Goal: Task Accomplishment & Management: Complete application form

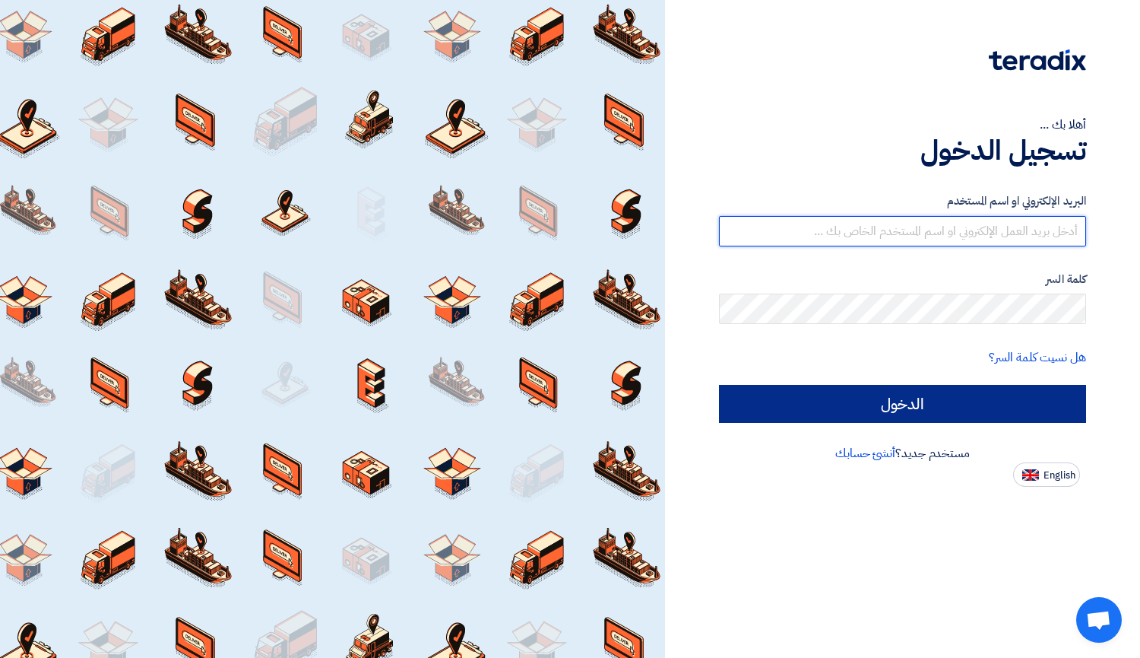
type input "[EMAIL_ADDRESS][DOMAIN_NAME]"
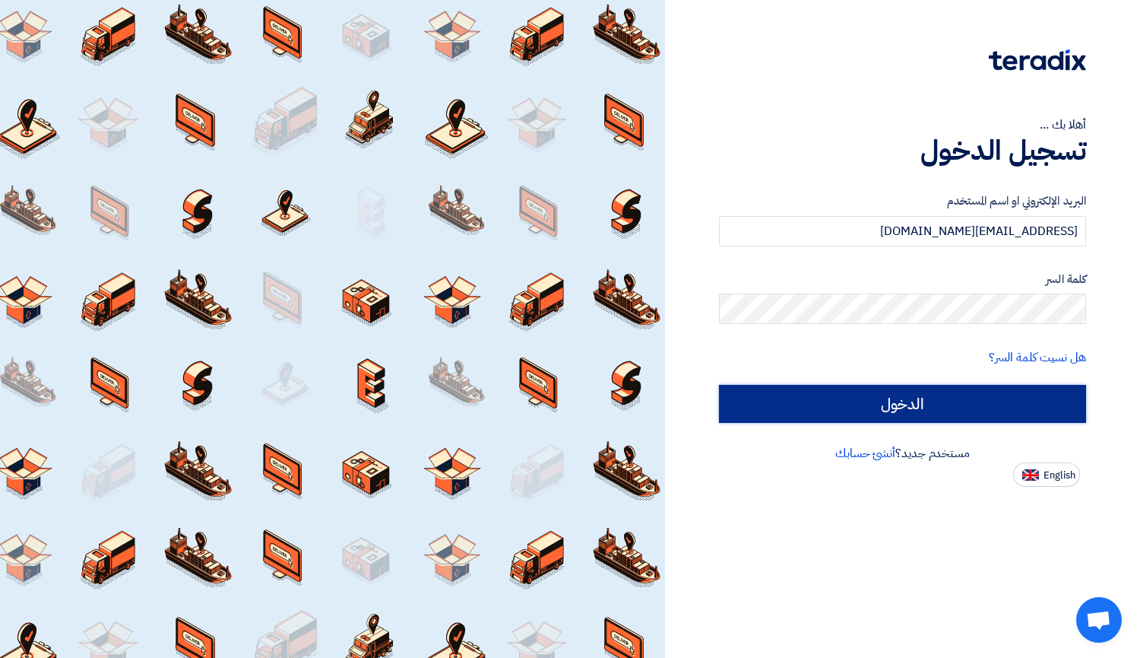
click at [889, 387] on input "الدخول" at bounding box center [902, 404] width 367 height 38
type input "Sign in"
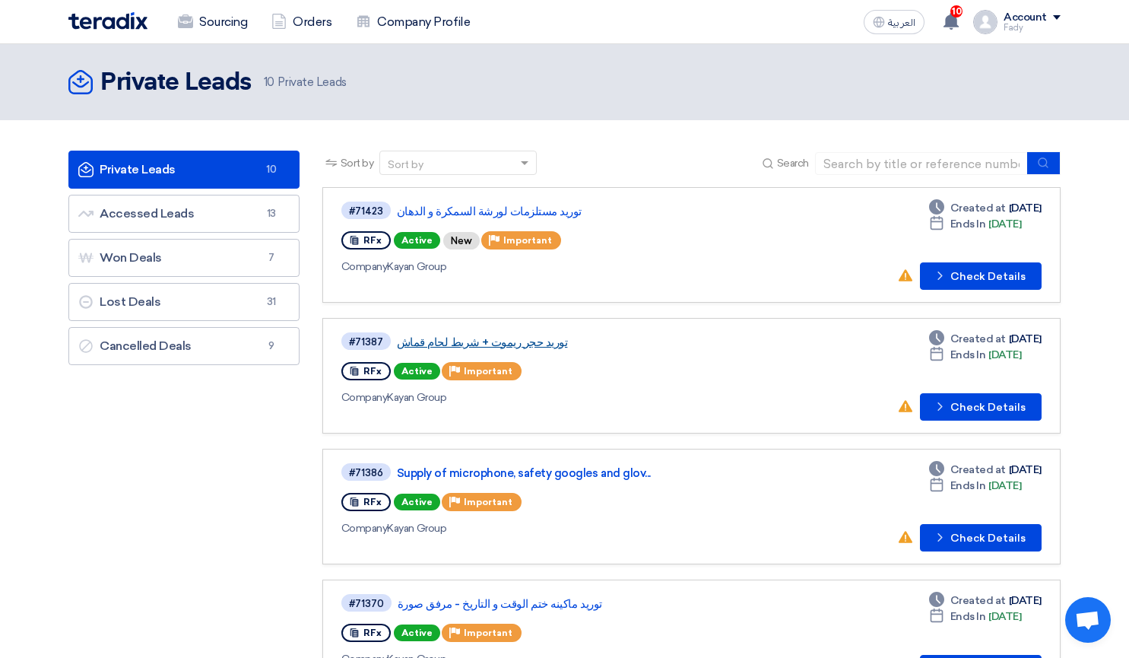
click at [457, 335] on link "توريد حجر ريموت + شريط لحام قماش" at bounding box center [587, 342] width 380 height 14
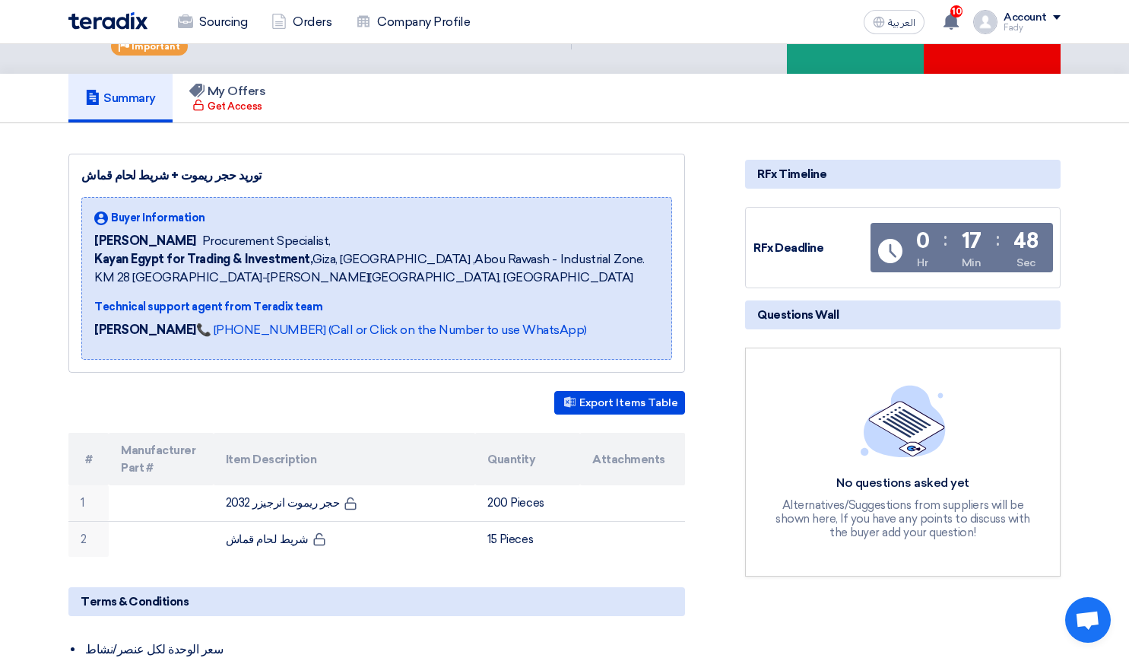
scroll to position [152, 0]
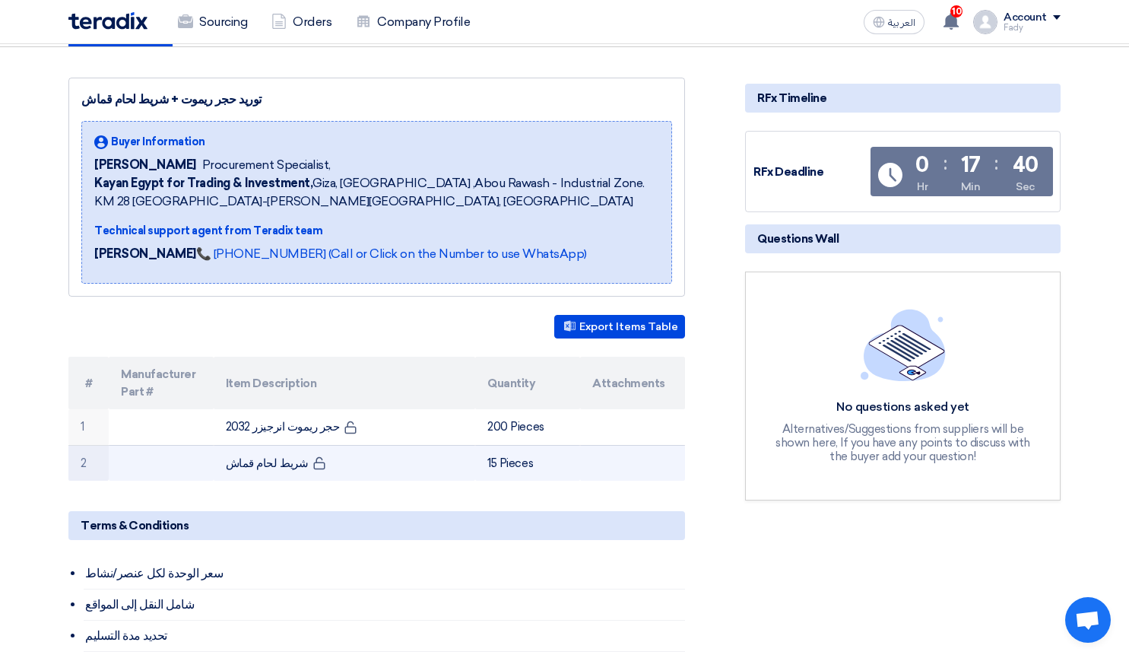
click at [192, 474] on td at bounding box center [161, 463] width 105 height 36
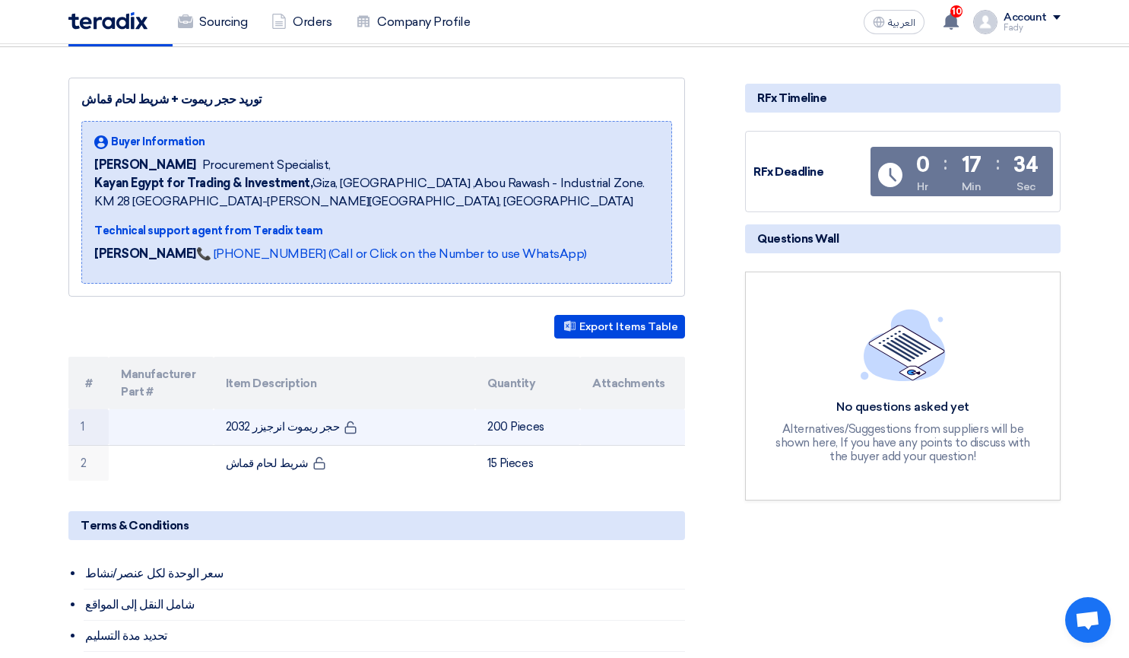
click at [315, 423] on td "حجر ريموت انرجيزر 2032" at bounding box center [345, 427] width 262 height 36
copy tr "حجر ريموت انرجيزر 2032"
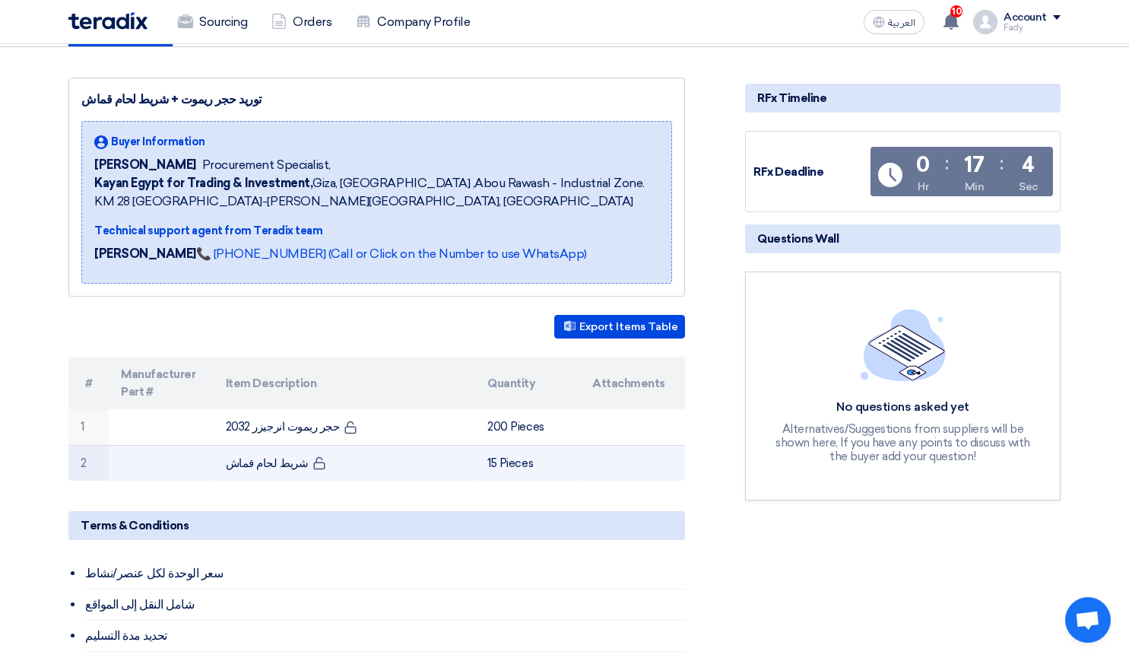
click at [252, 455] on td "شريط لحام قماش" at bounding box center [345, 463] width 262 height 36
click at [253, 461] on td "شريط لحام قماش" at bounding box center [345, 463] width 262 height 36
copy tr "شريط لحام قماش"
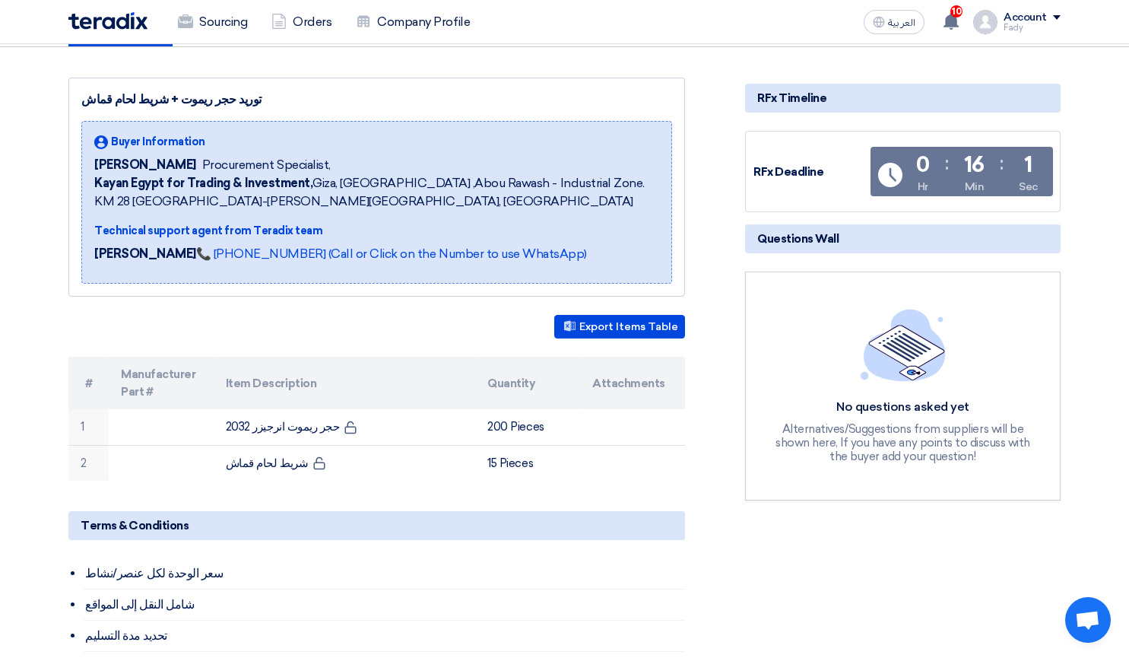
scroll to position [0, 0]
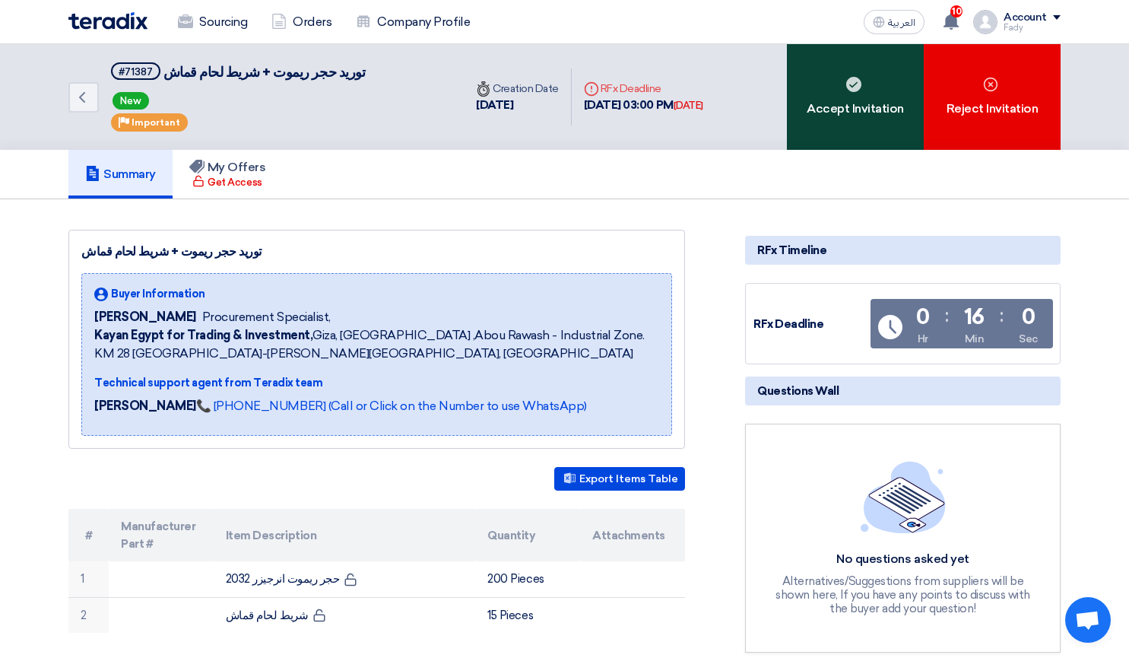
click at [819, 101] on div "Accept Invitation" at bounding box center [855, 97] width 137 height 106
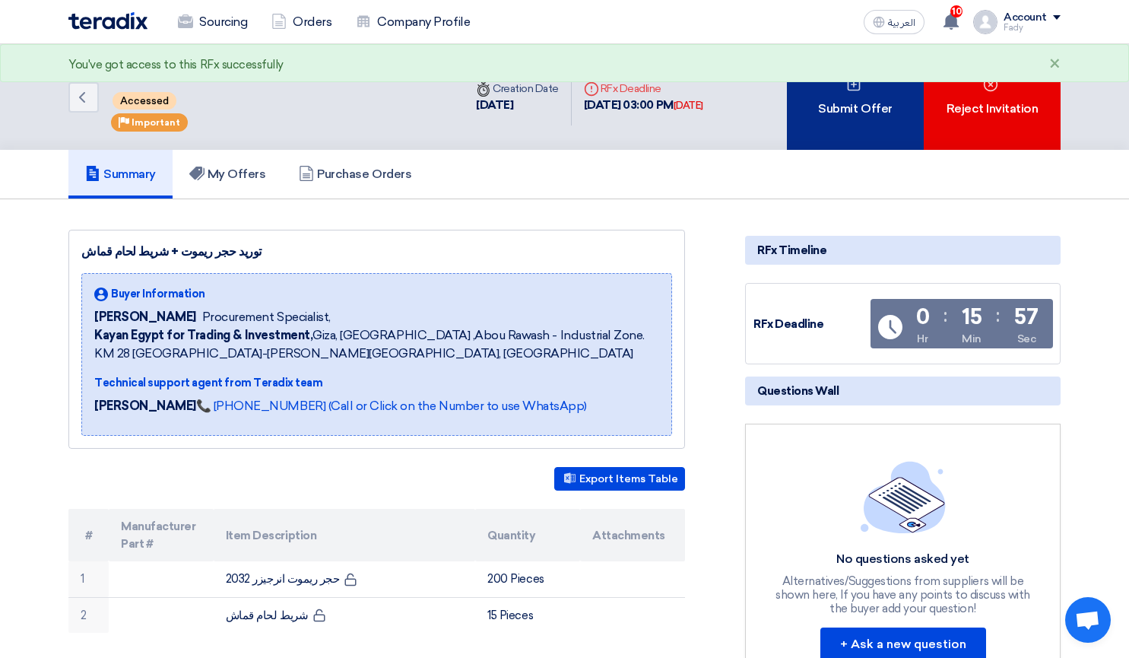
click at [839, 92] on div "Submit Offer" at bounding box center [855, 97] width 137 height 106
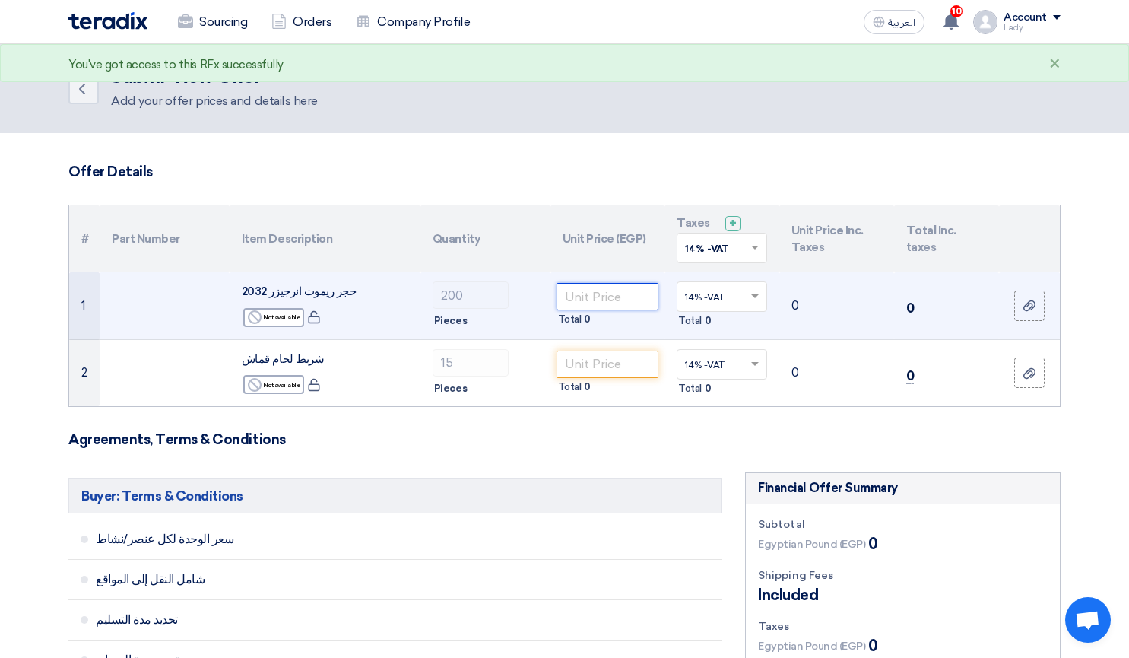
click at [571, 293] on input "number" at bounding box center [607, 296] width 103 height 27
type input "35"
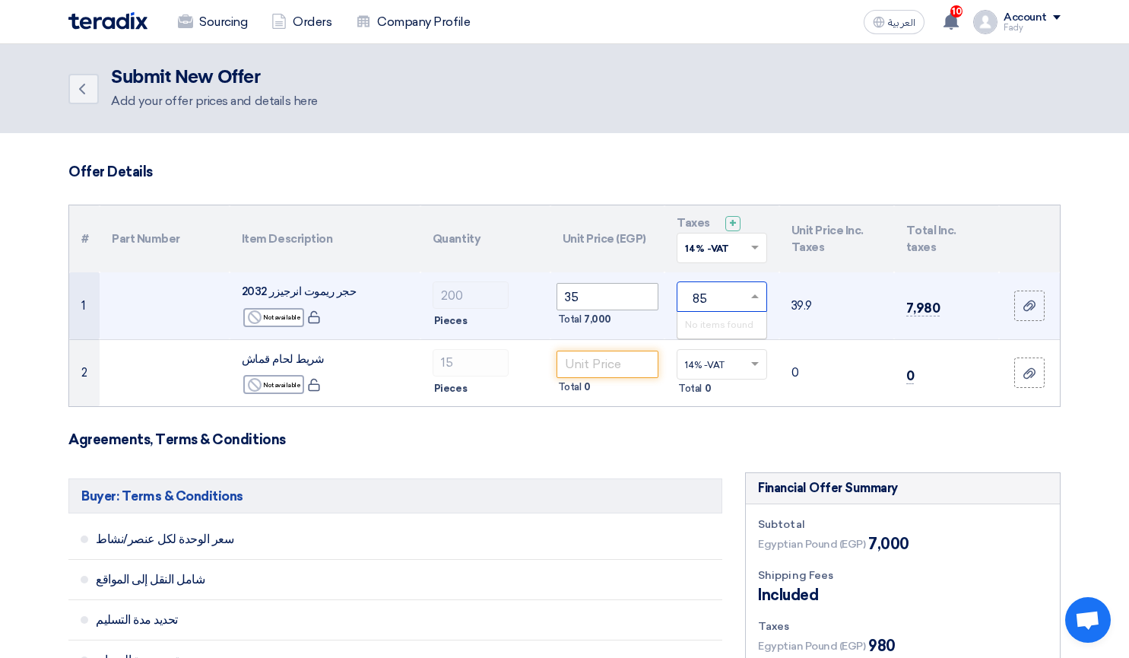
type input "8"
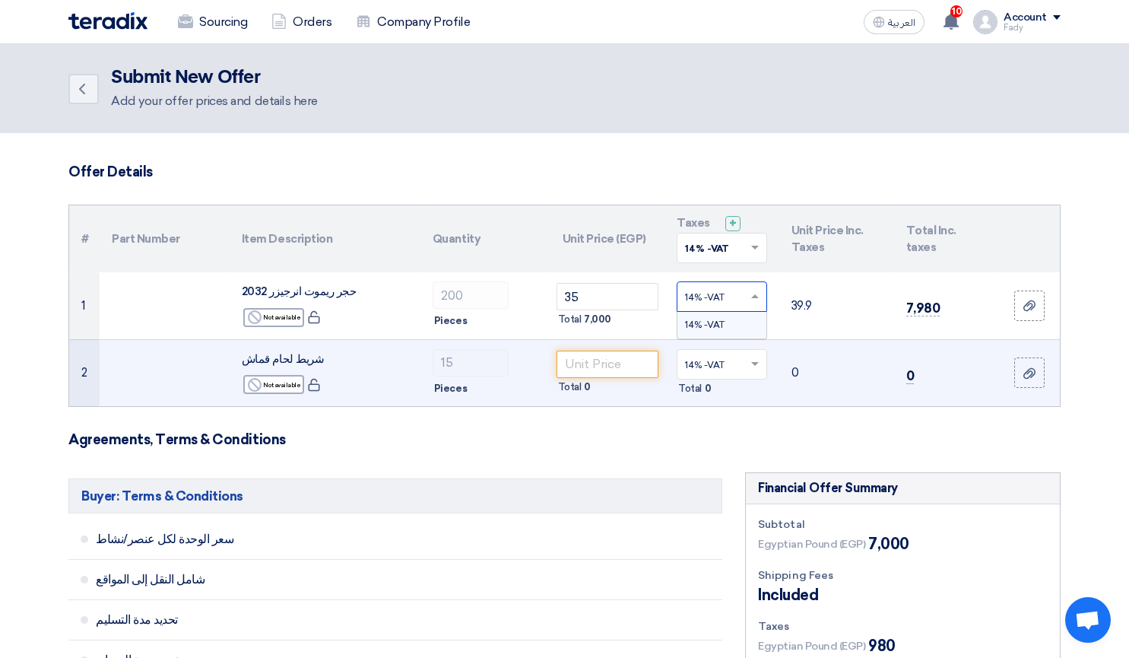
click at [597, 346] on td "Total 0" at bounding box center [607, 372] width 115 height 67
click at [599, 347] on td "Total 0" at bounding box center [607, 372] width 115 height 67
click at [600, 356] on input "number" at bounding box center [607, 363] width 103 height 27
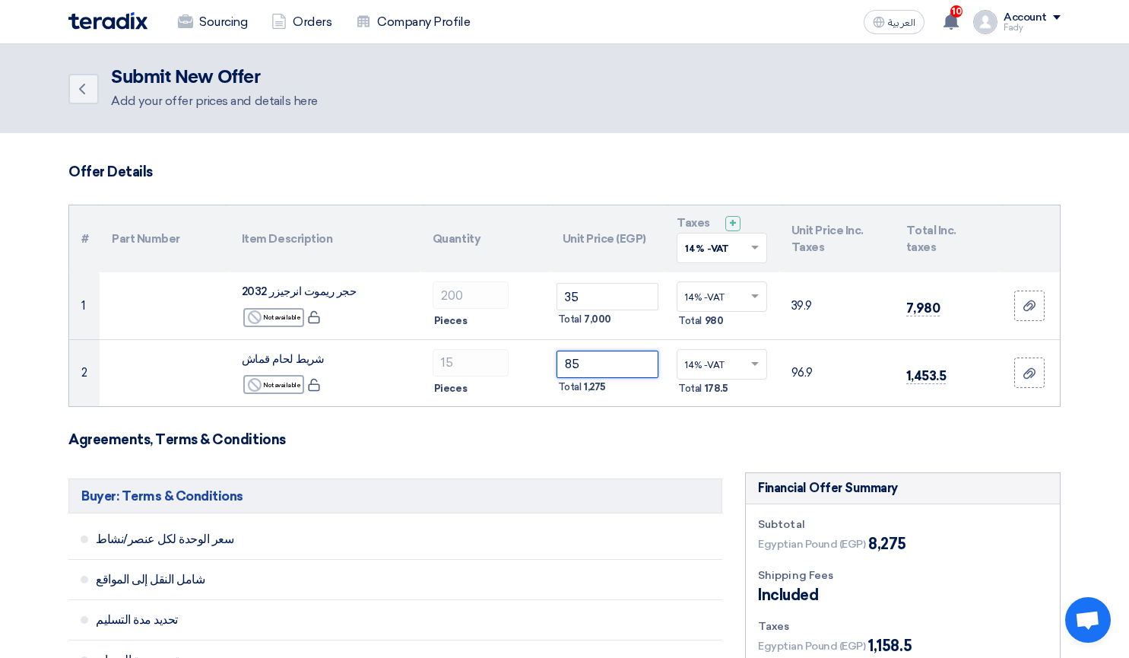
type input "85"
click at [654, 438] on h3 "Agreements, Terms & Conditions" at bounding box center [564, 439] width 992 height 17
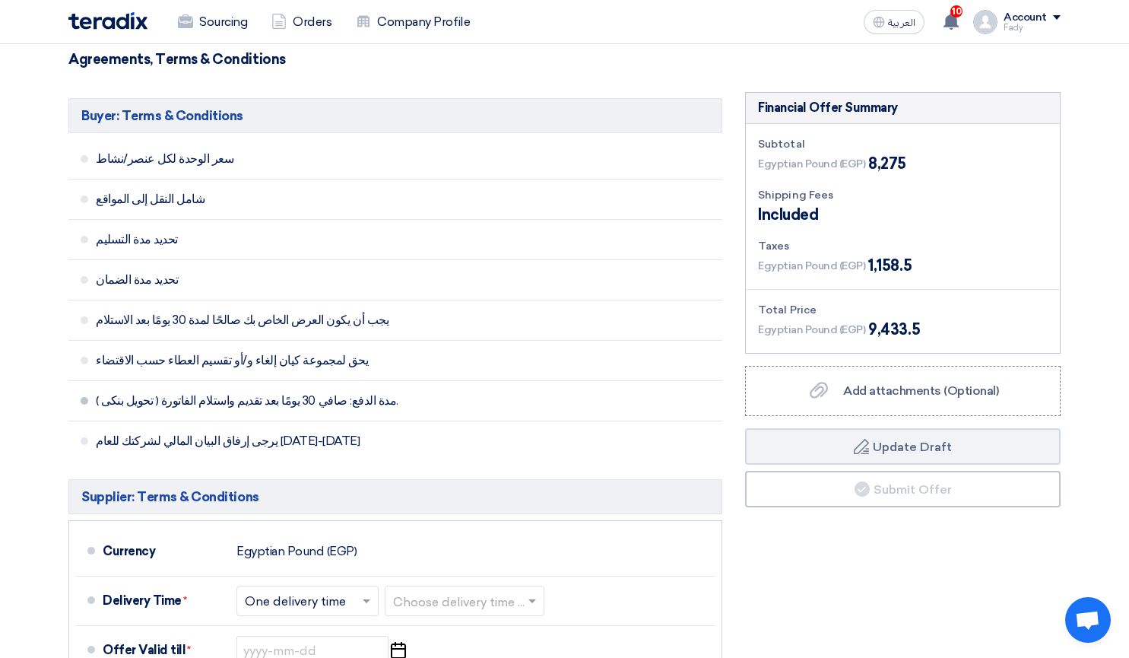
scroll to position [532, 0]
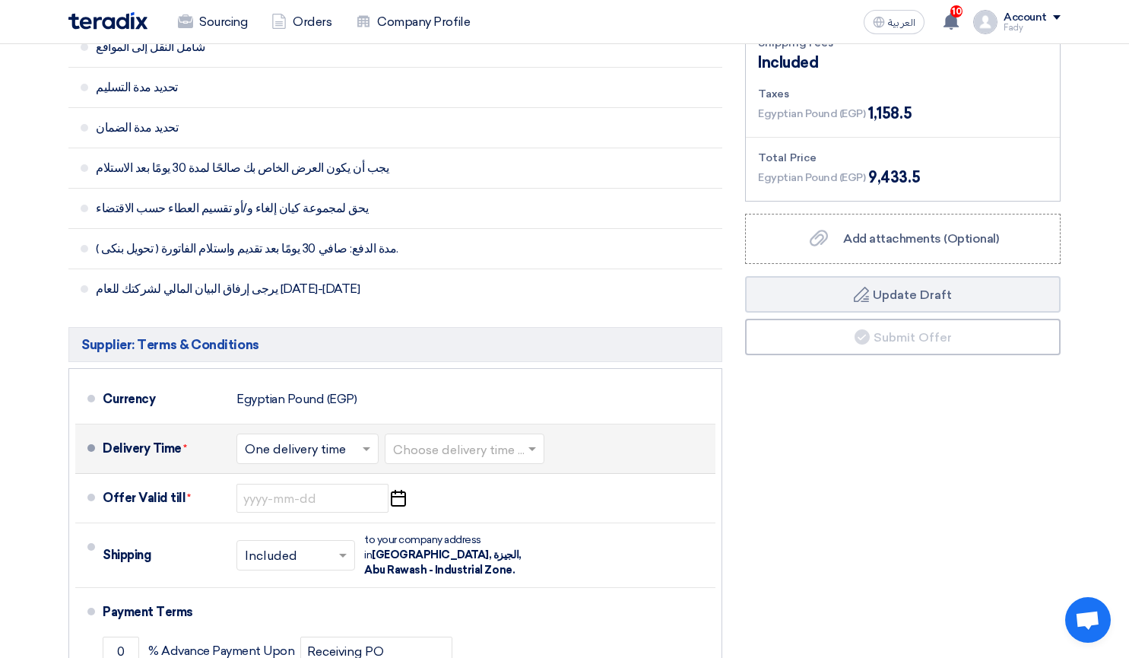
click at [463, 460] on input "text" at bounding box center [465, 450] width 144 height 22
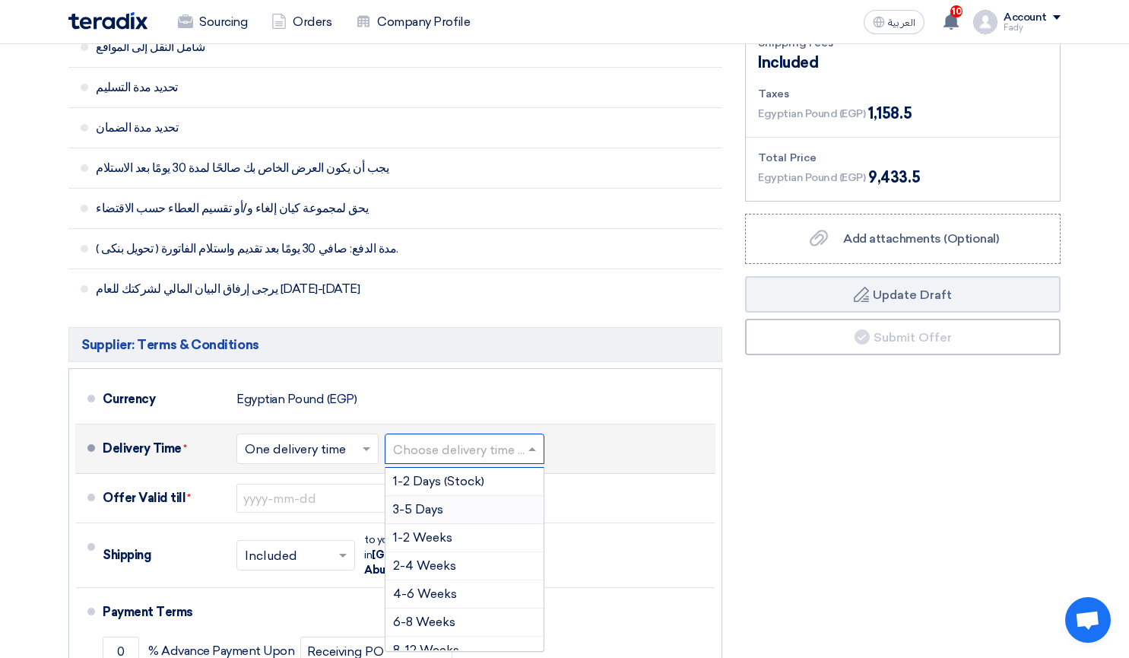
click at [437, 508] on span "3-5 Days" at bounding box center [418, 509] width 50 height 14
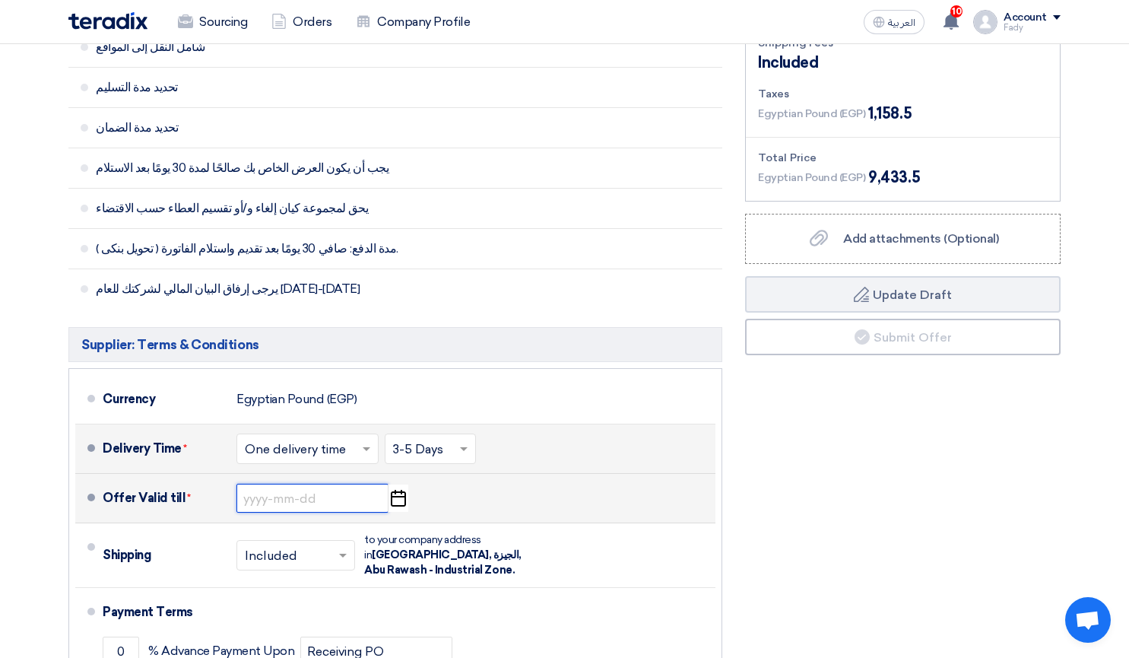
click at [339, 499] on input at bounding box center [312, 497] width 152 height 29
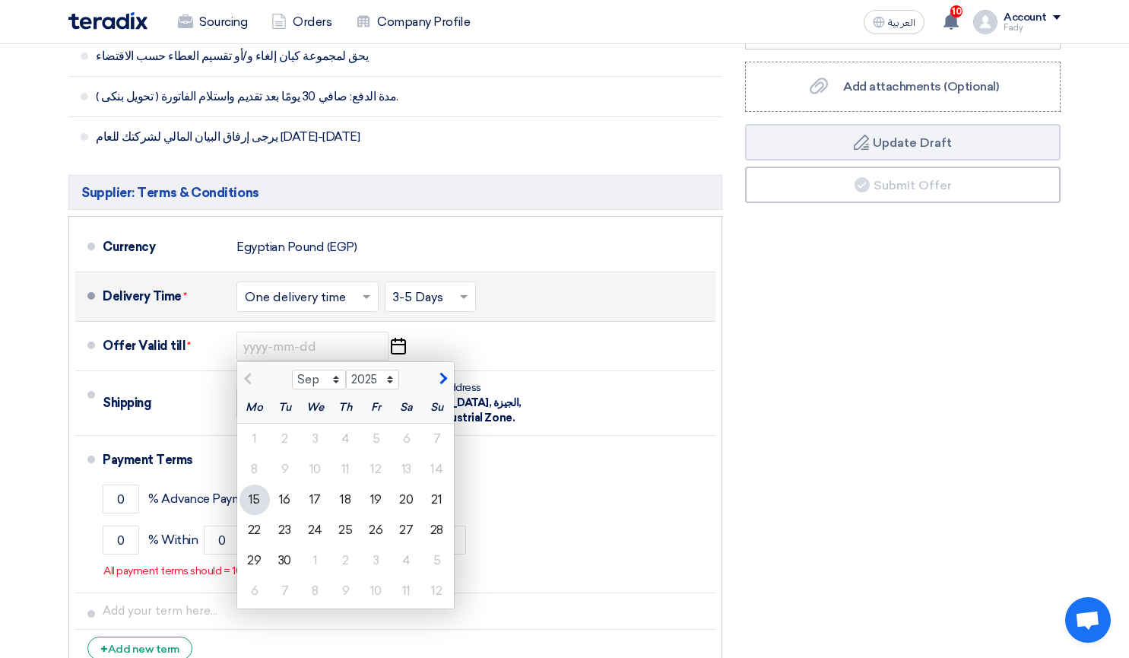
scroll to position [760, 0]
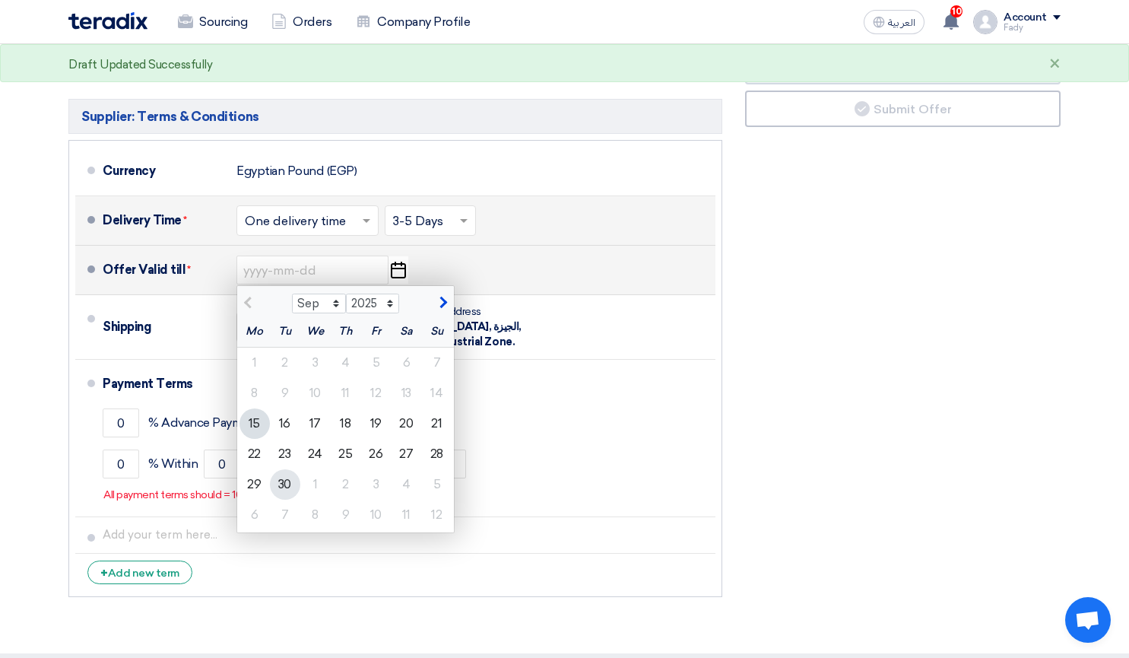
click at [290, 493] on div "30" at bounding box center [285, 484] width 30 height 30
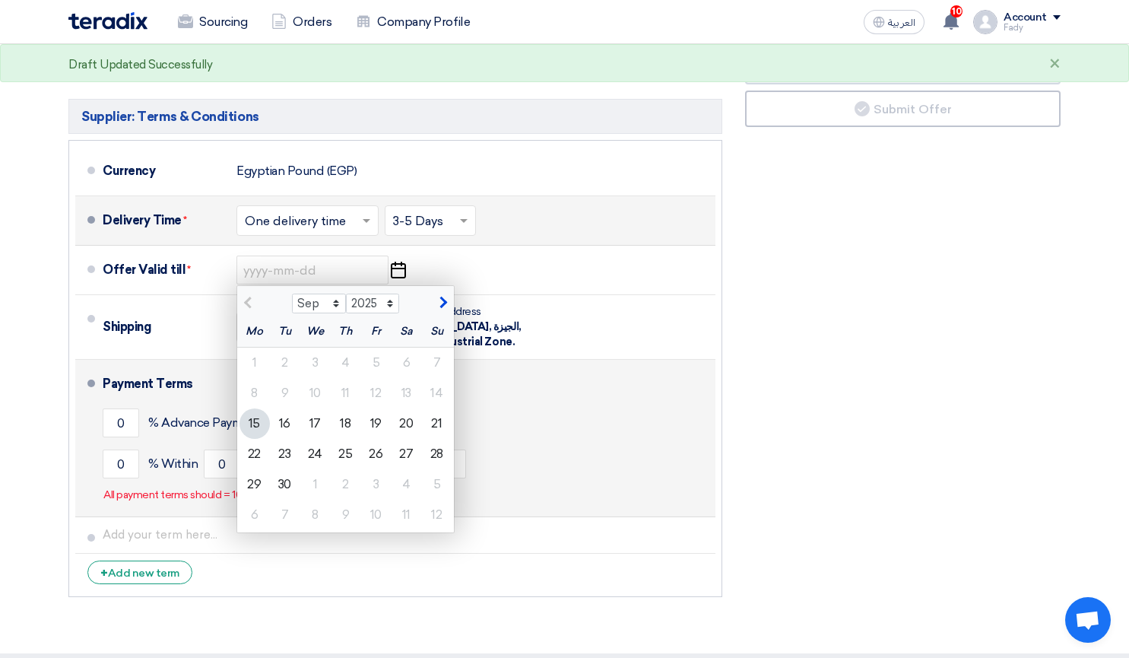
type input "[DATE]"
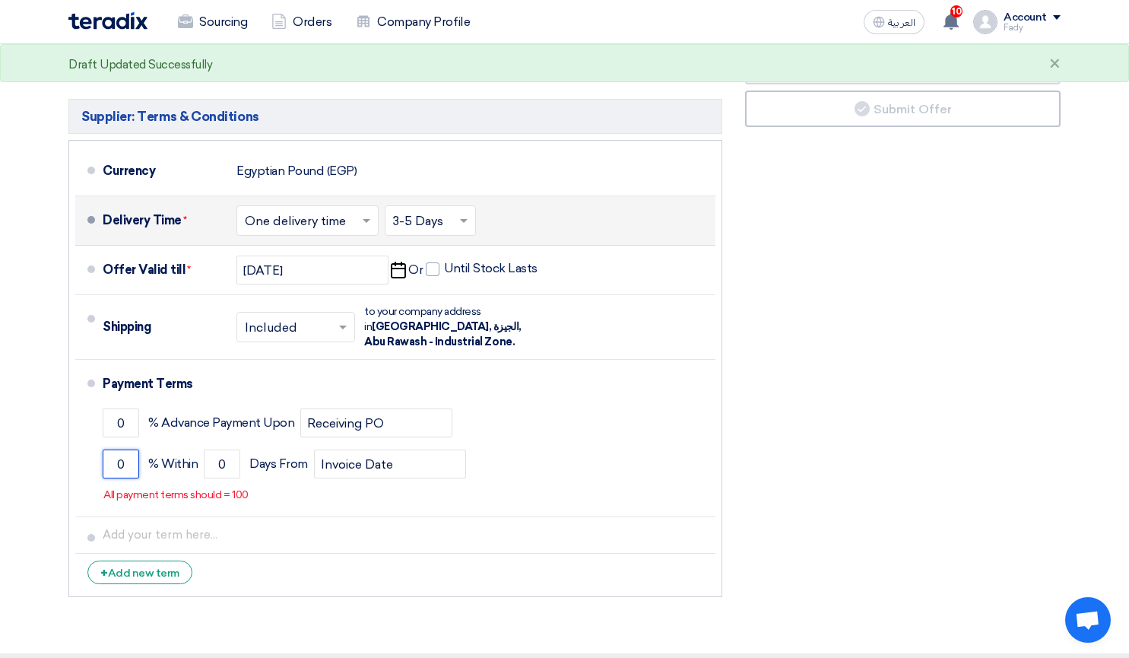
drag, startPoint x: 123, startPoint y: 473, endPoint x: 0, endPoint y: 476, distance: 123.2
click at [0, 476] on section "Offer Details # Part Number Item Description Quantity Unit Price (EGP) Taxes + …" at bounding box center [564, 13] width 1129 height 1280
type input "100"
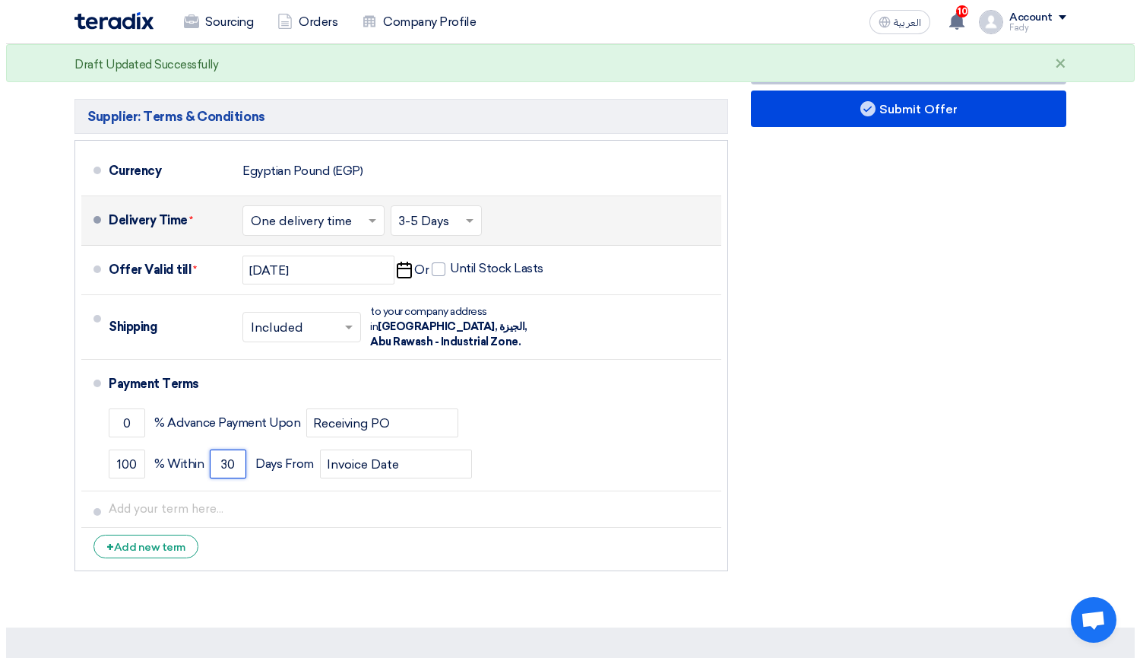
scroll to position [380, 0]
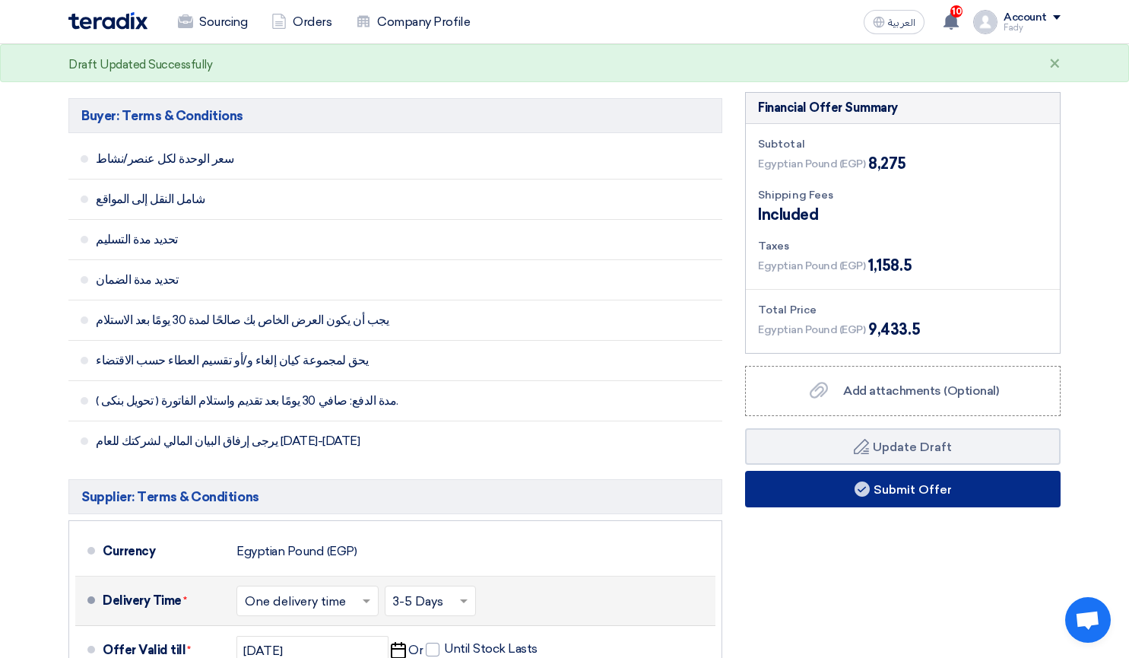
type input "30"
click at [936, 480] on button "Submit Offer" at bounding box center [902, 489] width 315 height 36
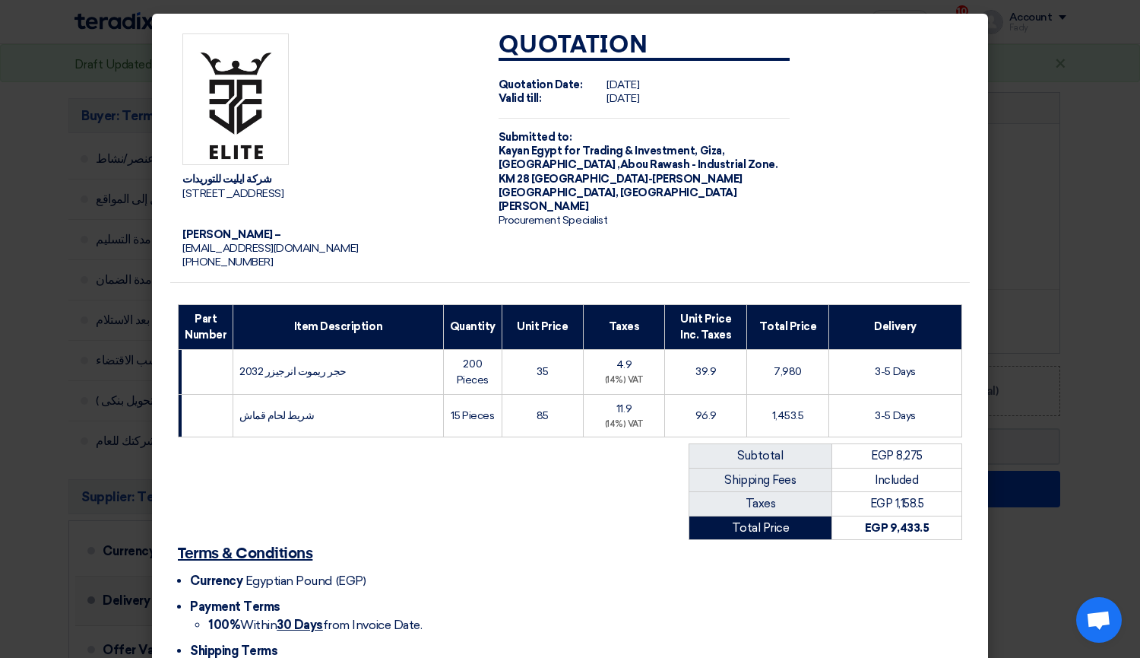
scroll to position [119, 0]
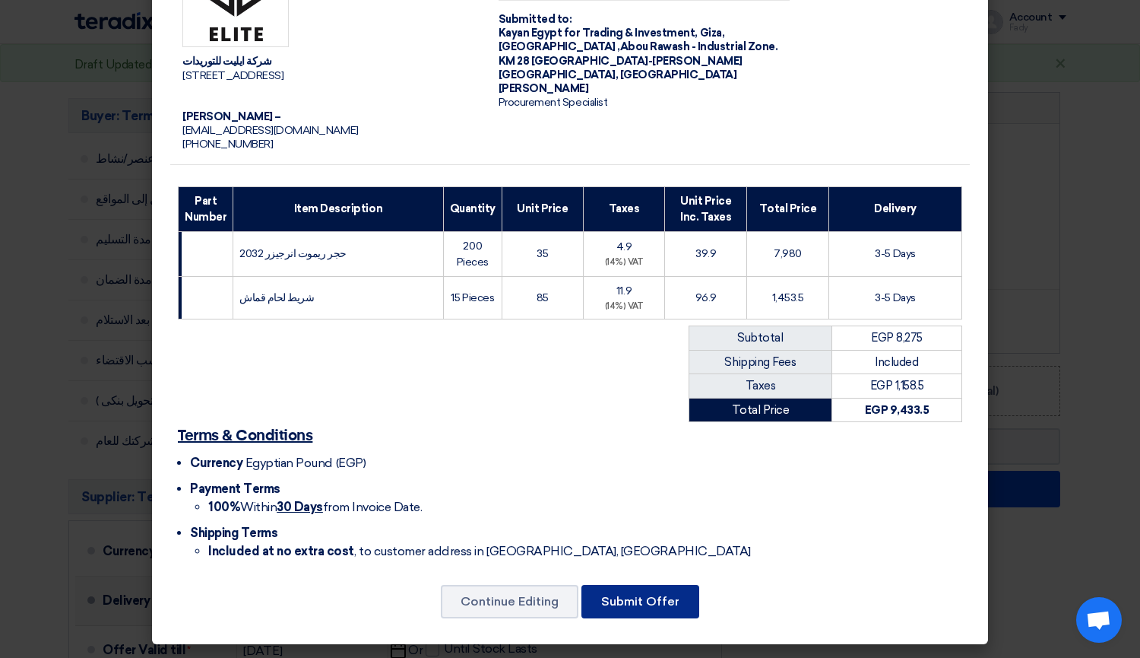
click at [642, 593] on button "Submit Offer" at bounding box center [641, 601] width 118 height 33
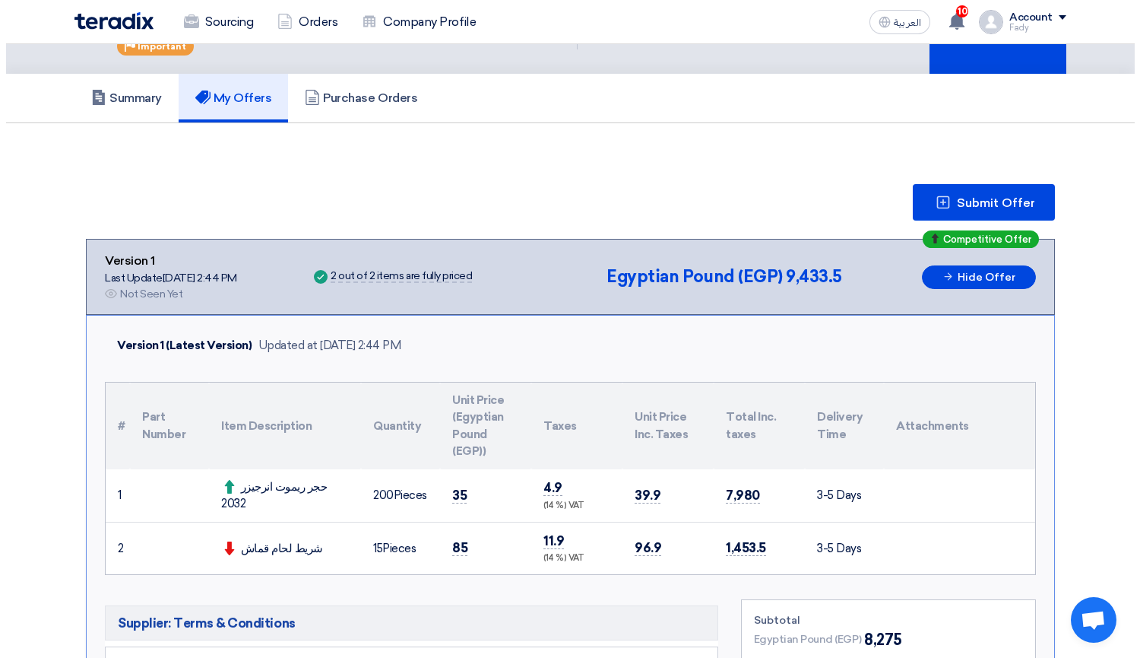
scroll to position [152, 0]
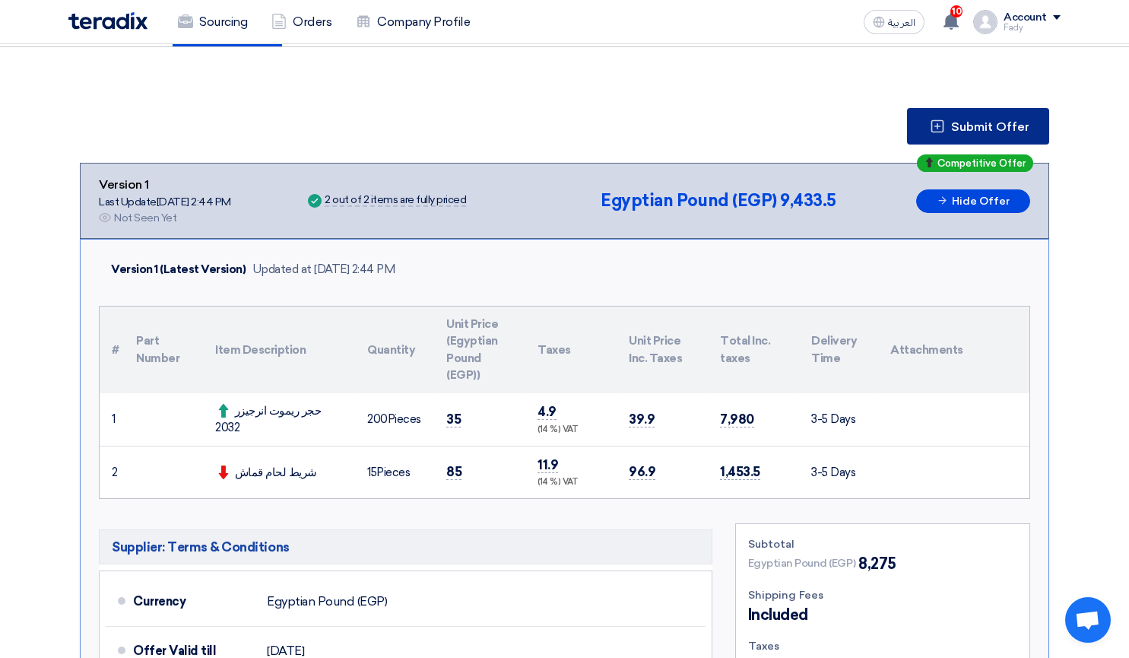
click at [937, 121] on icon at bounding box center [937, 126] width 15 height 15
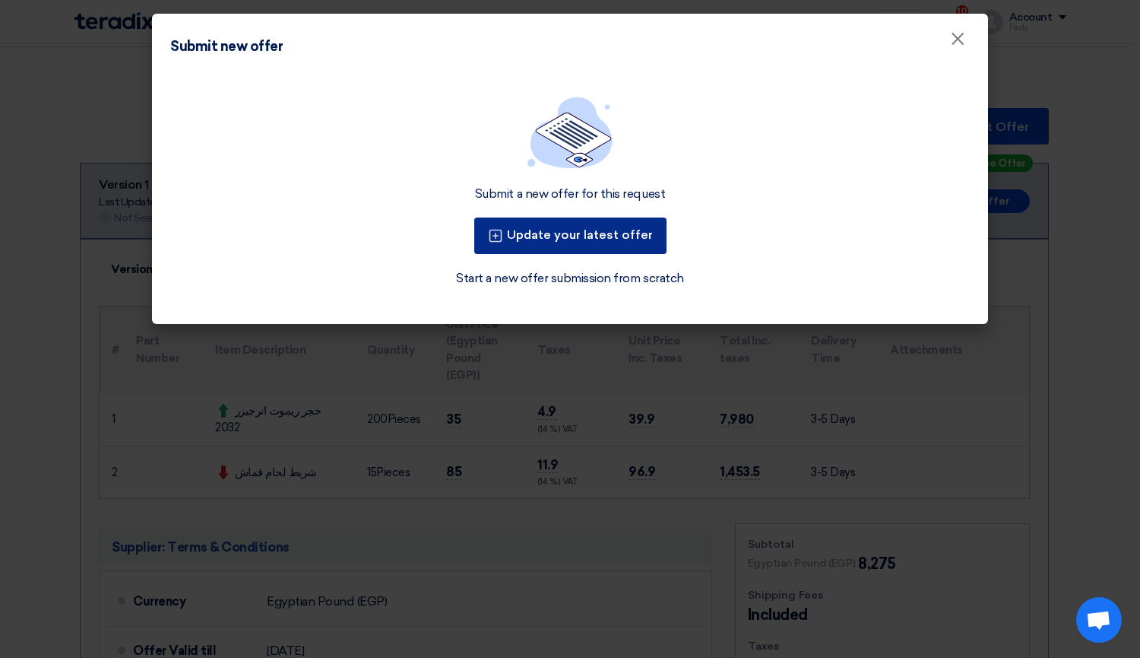
click at [563, 227] on button "Update your latest offer" at bounding box center [570, 235] width 192 height 36
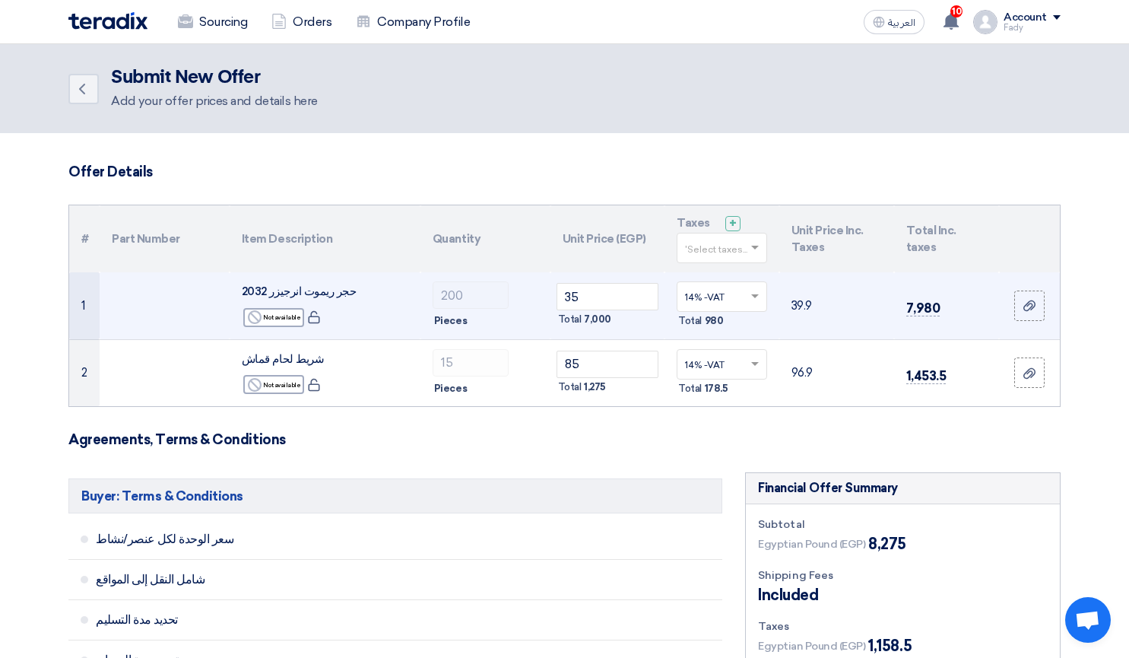
click at [595, 332] on td "35 Total 7,000" at bounding box center [607, 305] width 115 height 67
click at [1044, 312] on label at bounding box center [1029, 305] width 30 height 30
click at [0, 0] on input "file" at bounding box center [0, 0] width 0 height 0
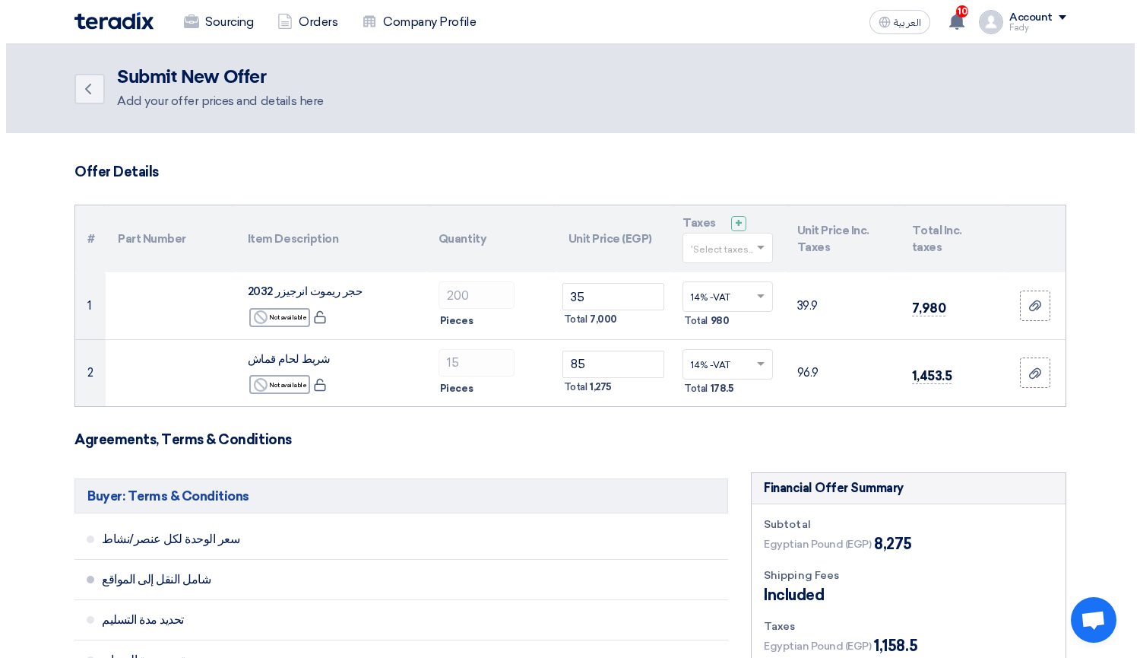
scroll to position [304, 0]
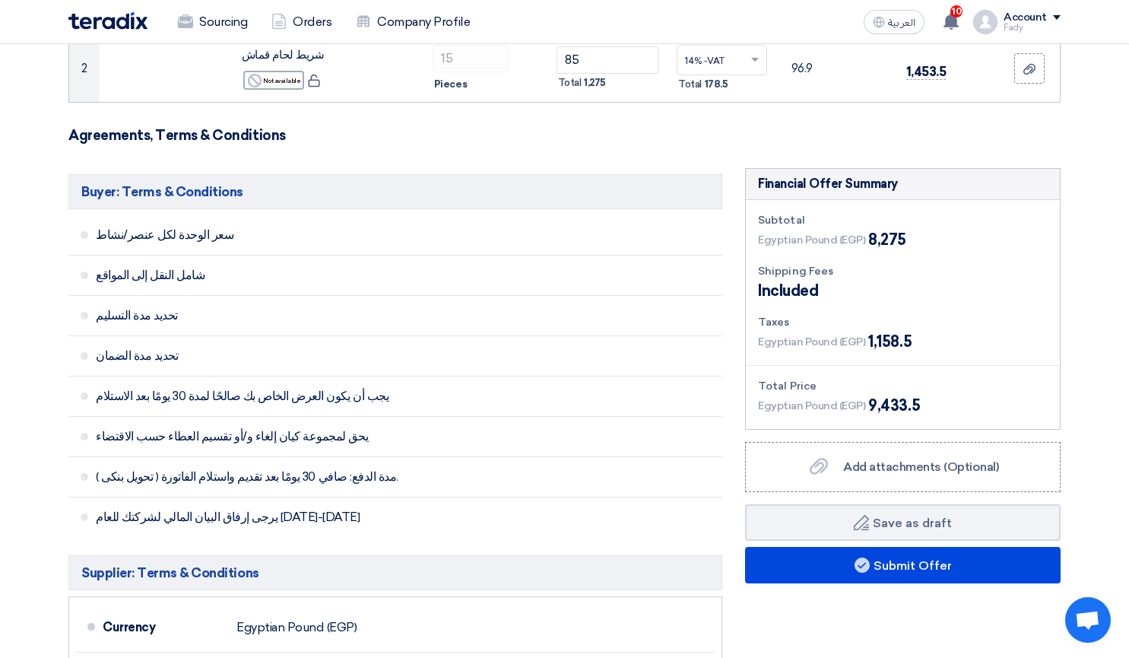
click at [863, 585] on div "Financial Offer Summary Subtotal Egyptian Pound (EGP) 8,275 Shipping Fees" at bounding box center [903, 601] width 338 height 867
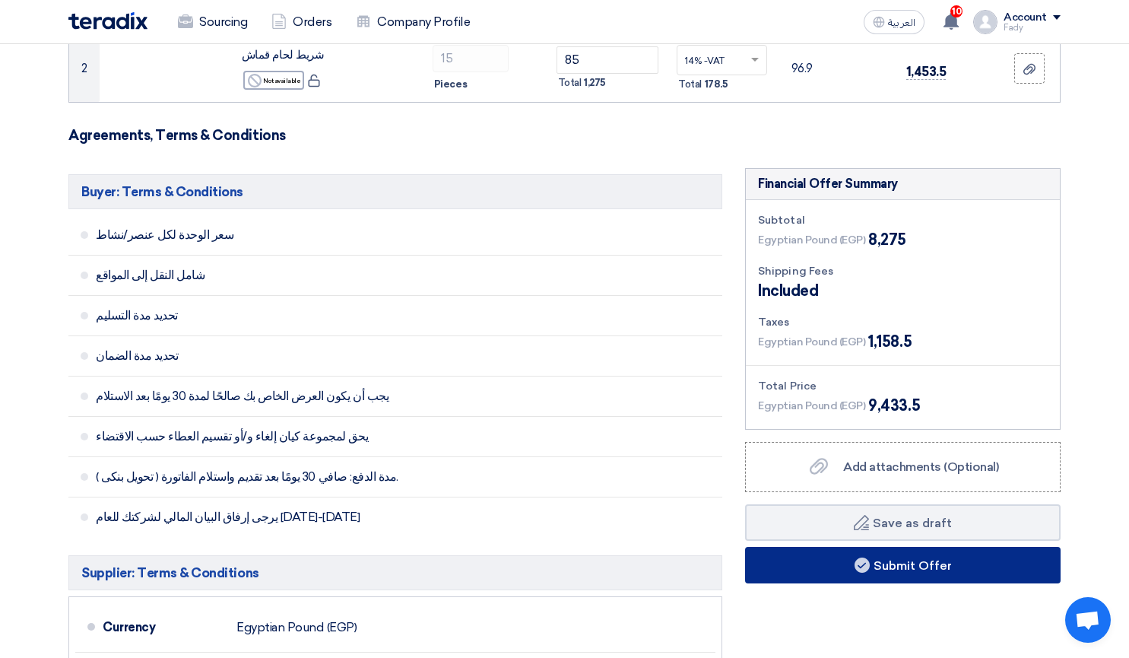
click at [873, 566] on button "Submit Offer" at bounding box center [902, 565] width 315 height 36
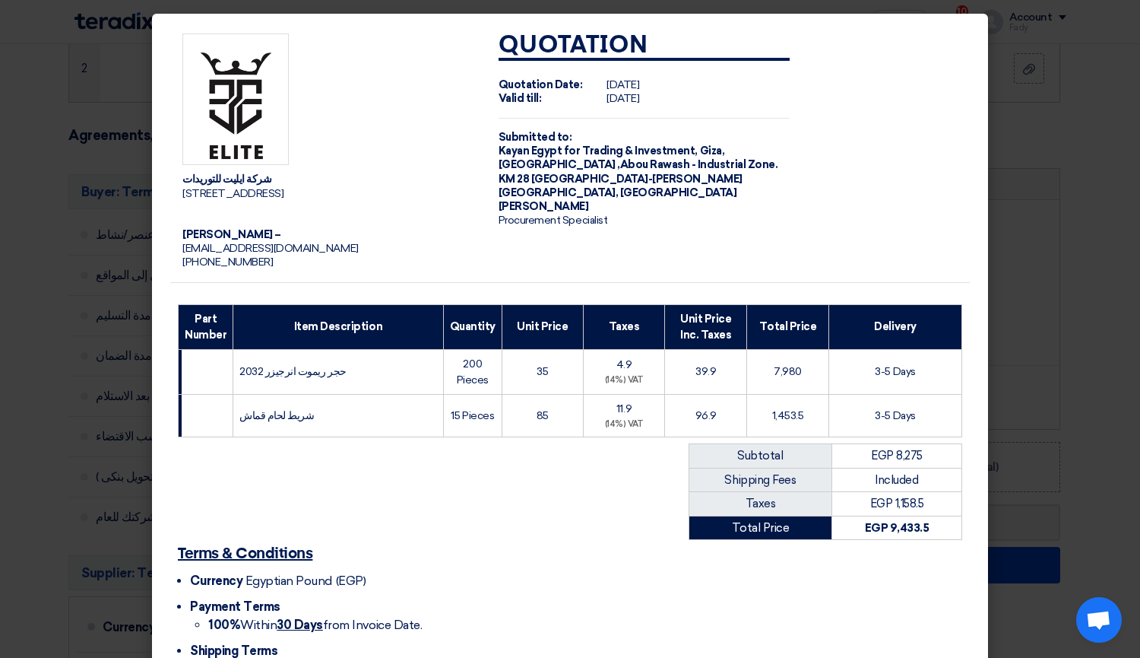
scroll to position [76, 0]
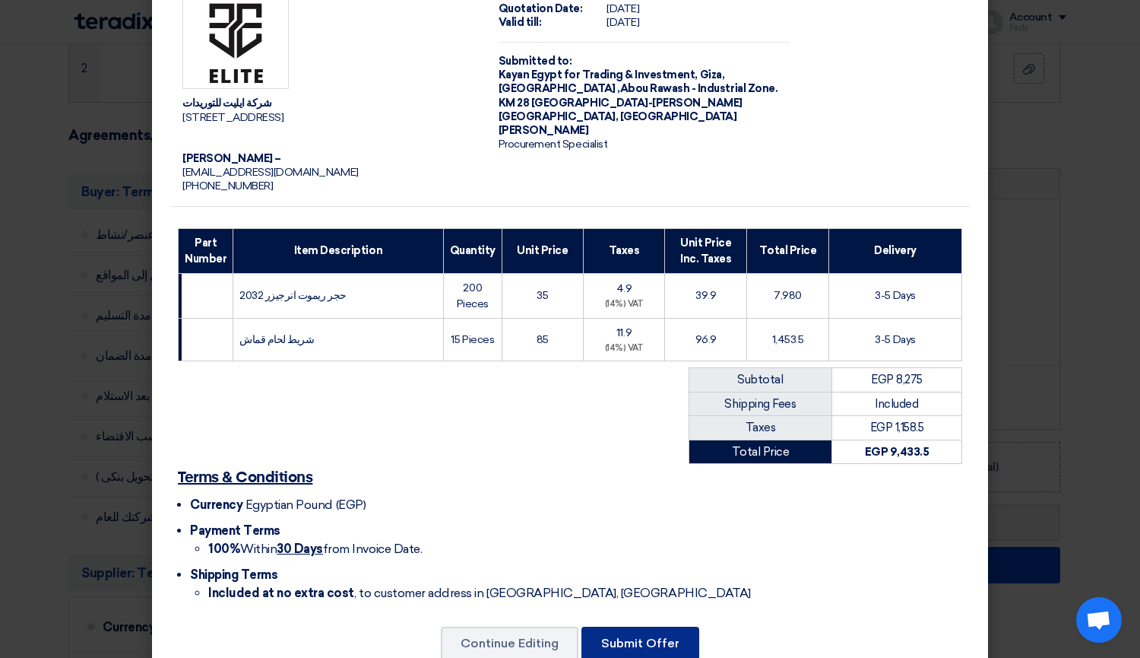
click at [615, 640] on button "Submit Offer" at bounding box center [641, 642] width 118 height 33
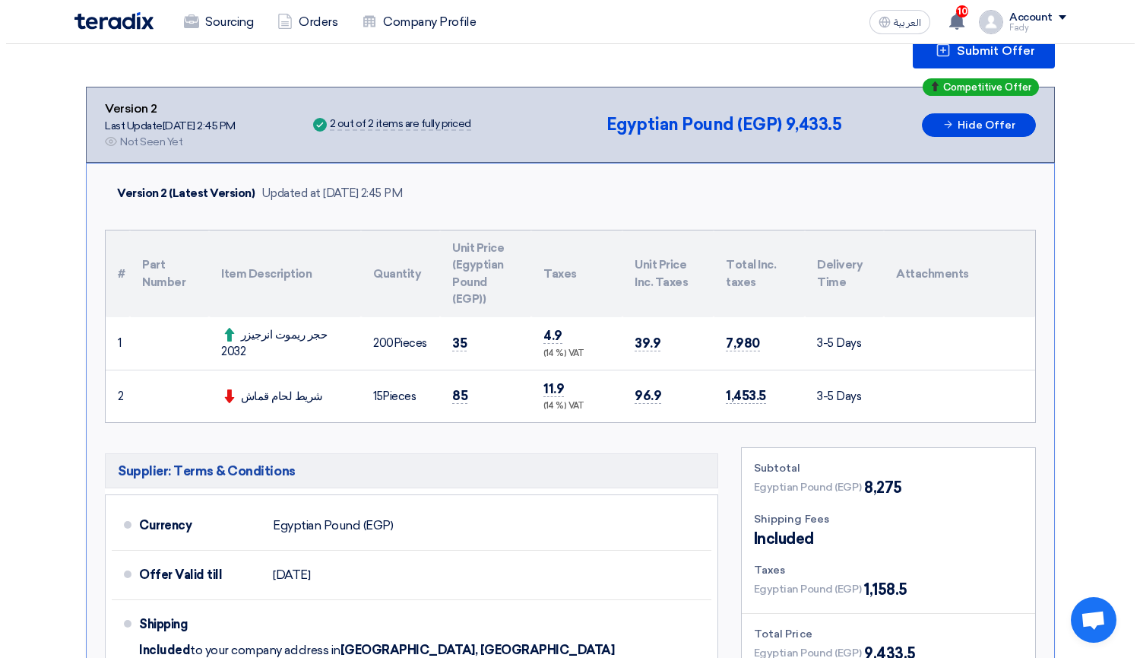
scroll to position [152, 0]
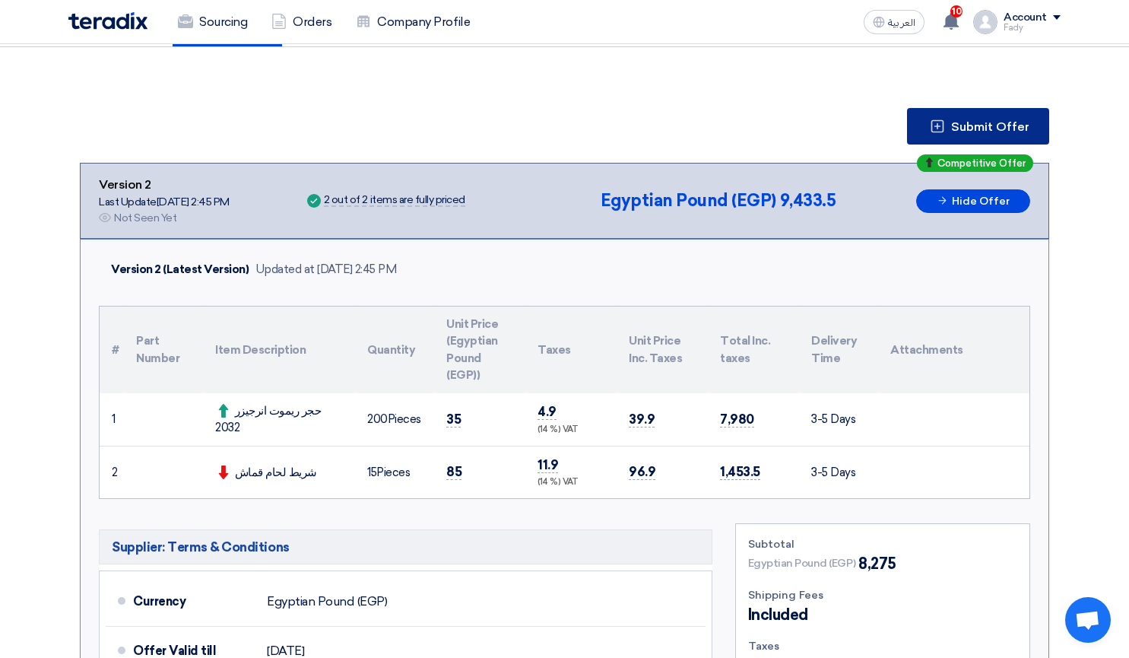
click at [999, 132] on span "Submit Offer" at bounding box center [990, 127] width 78 height 12
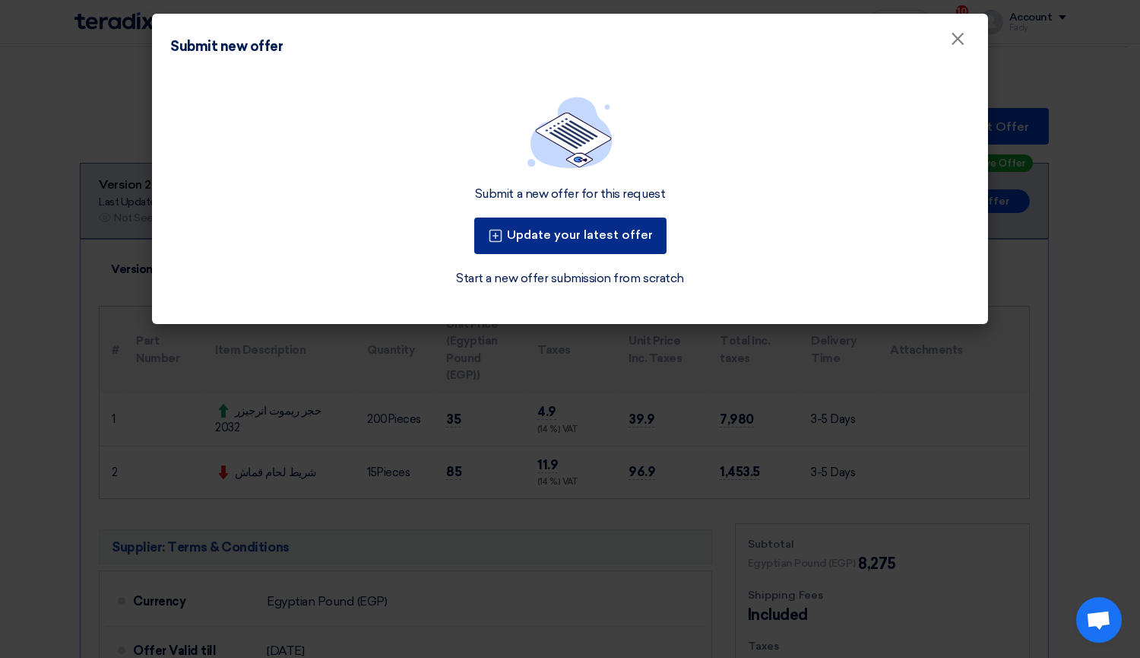
click at [645, 240] on button "Update your latest offer" at bounding box center [570, 235] width 192 height 36
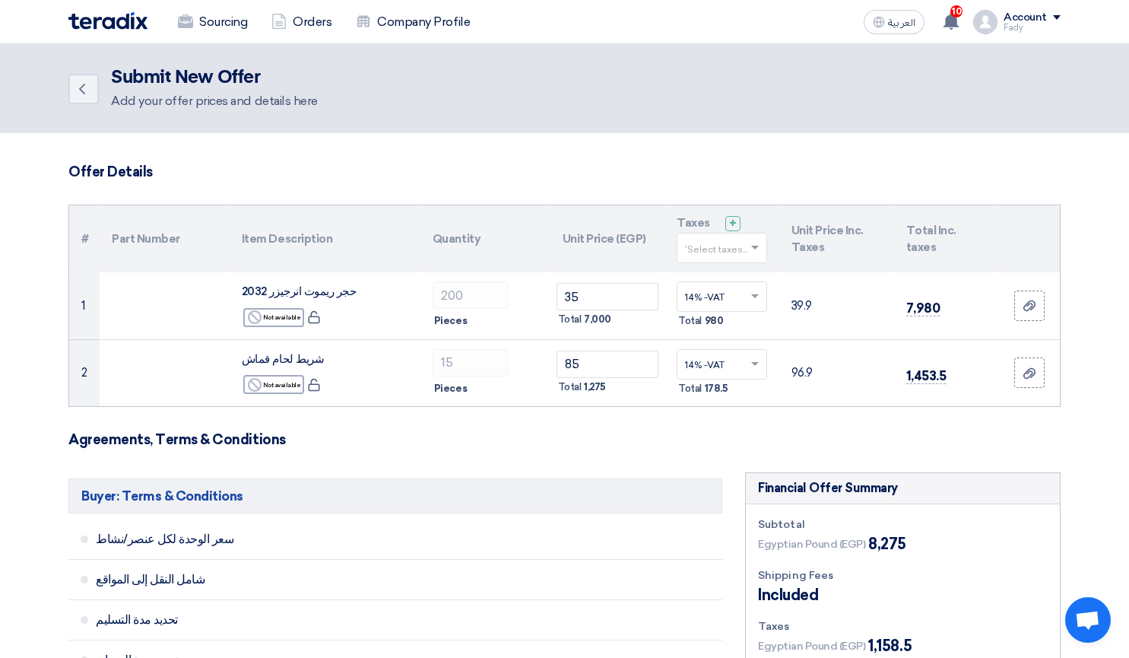
scroll to position [152, 0]
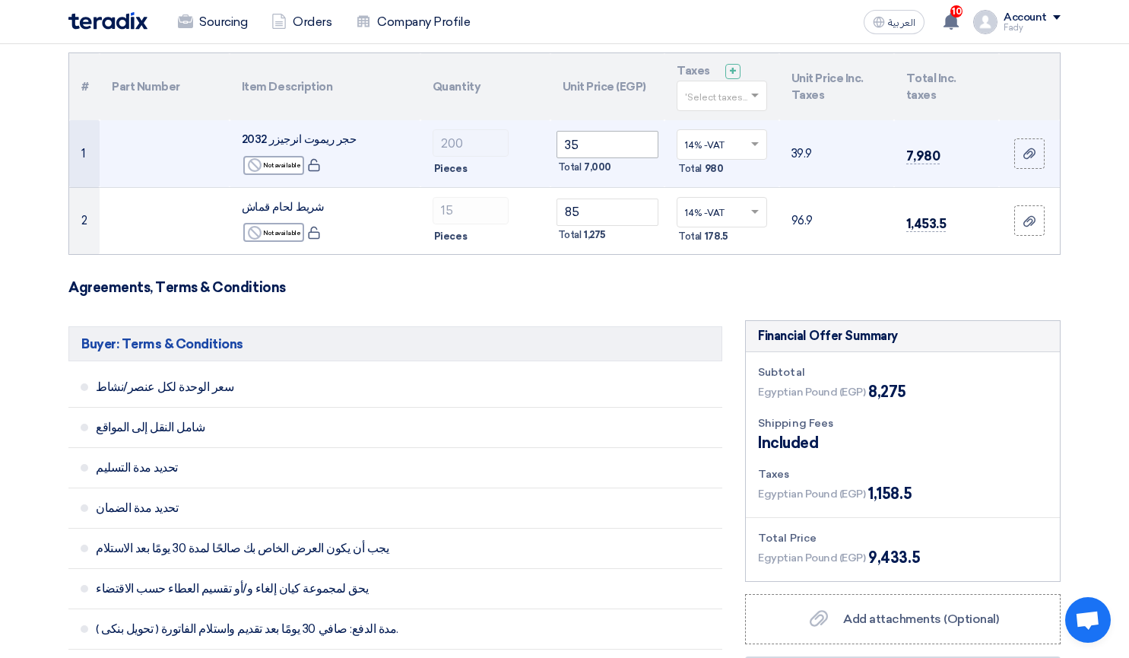
drag, startPoint x: 592, startPoint y: 164, endPoint x: 608, endPoint y: 148, distance: 22.6
click at [569, 155] on td "35 Total 7,000" at bounding box center [607, 153] width 115 height 67
drag, startPoint x: 608, startPoint y: 148, endPoint x: 544, endPoint y: 147, distance: 63.9
click at [544, 147] on tr "1 حجر ريموت انرجيزر 2032 Reject Not available 200 35 ×" at bounding box center [564, 153] width 990 height 67
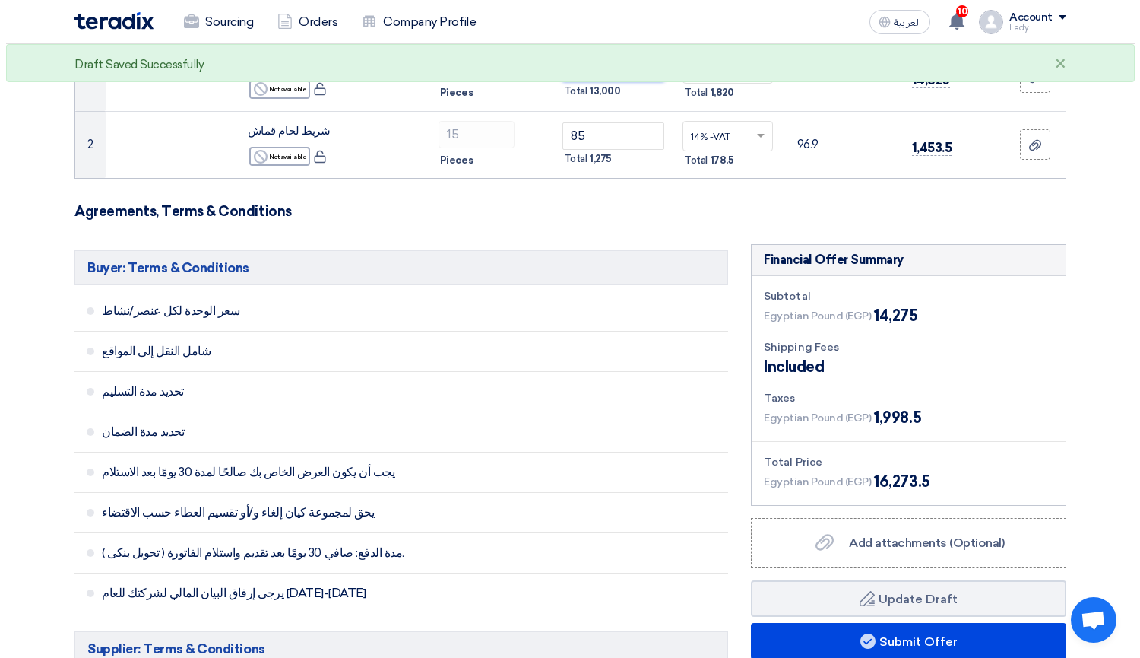
scroll to position [532, 0]
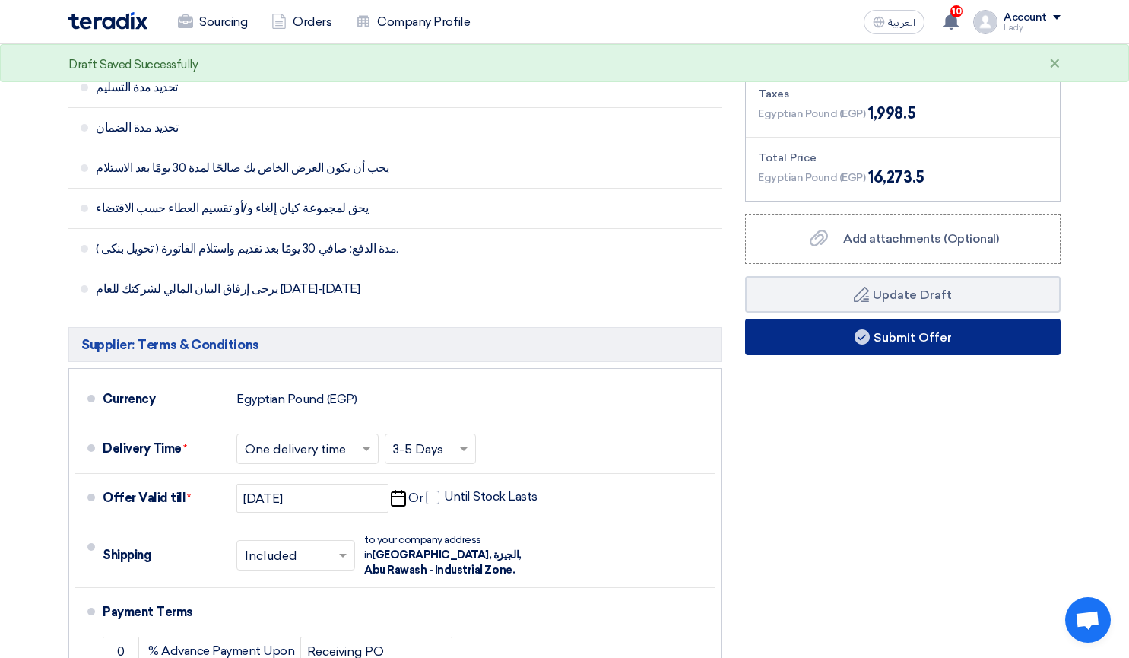
type input "65"
click at [852, 341] on button "Submit Offer" at bounding box center [902, 336] width 315 height 36
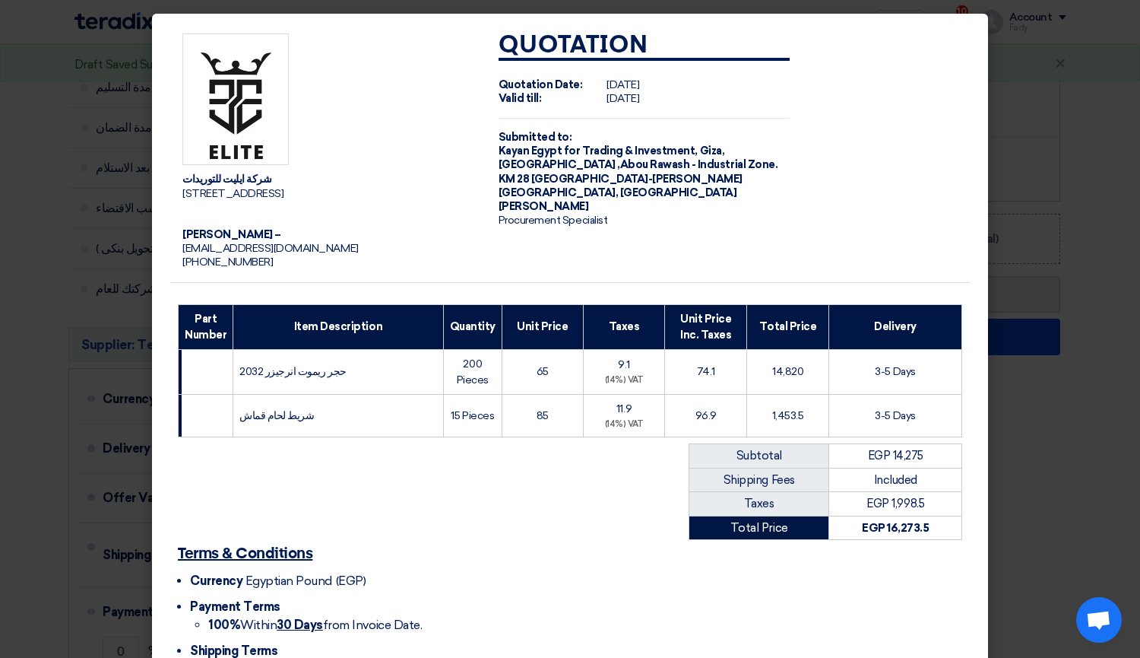
scroll to position [119, 0]
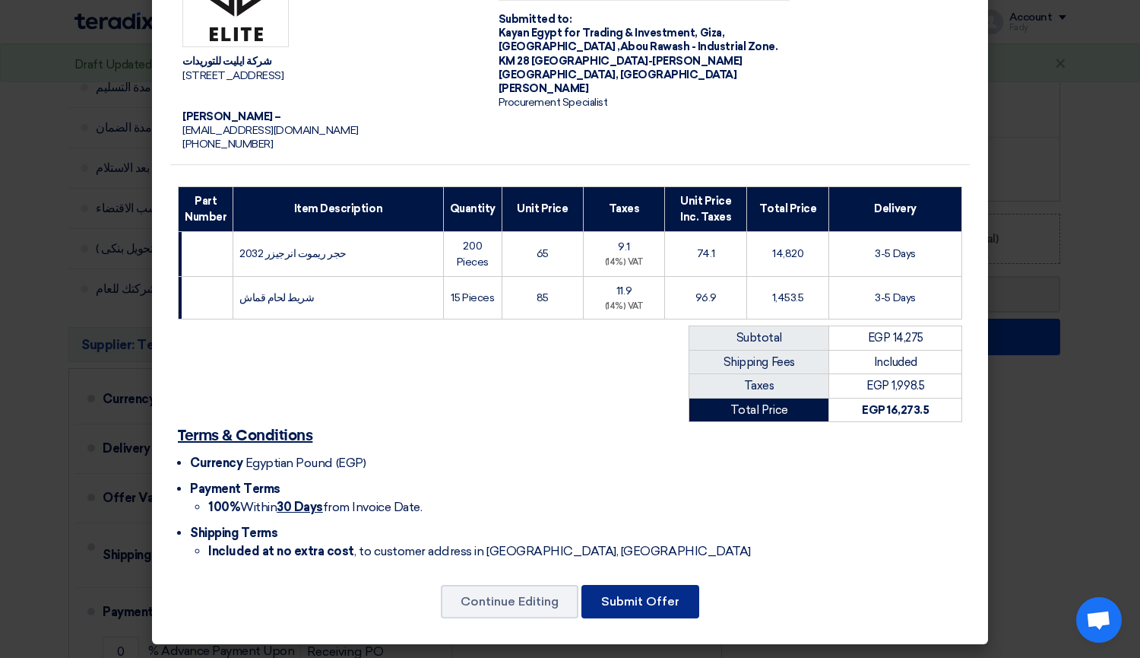
drag, startPoint x: 696, startPoint y: 563, endPoint x: 643, endPoint y: 609, distance: 70.1
click at [669, 590] on div "شركة ايليت للتوريدات [STREET_ADDRESS] [PERSON_NAME] – [EMAIL_ADDRESS][DOMAIN_NA…" at bounding box center [570, 270] width 836 height 749
click at [643, 609] on button "Submit Offer" at bounding box center [641, 601] width 118 height 33
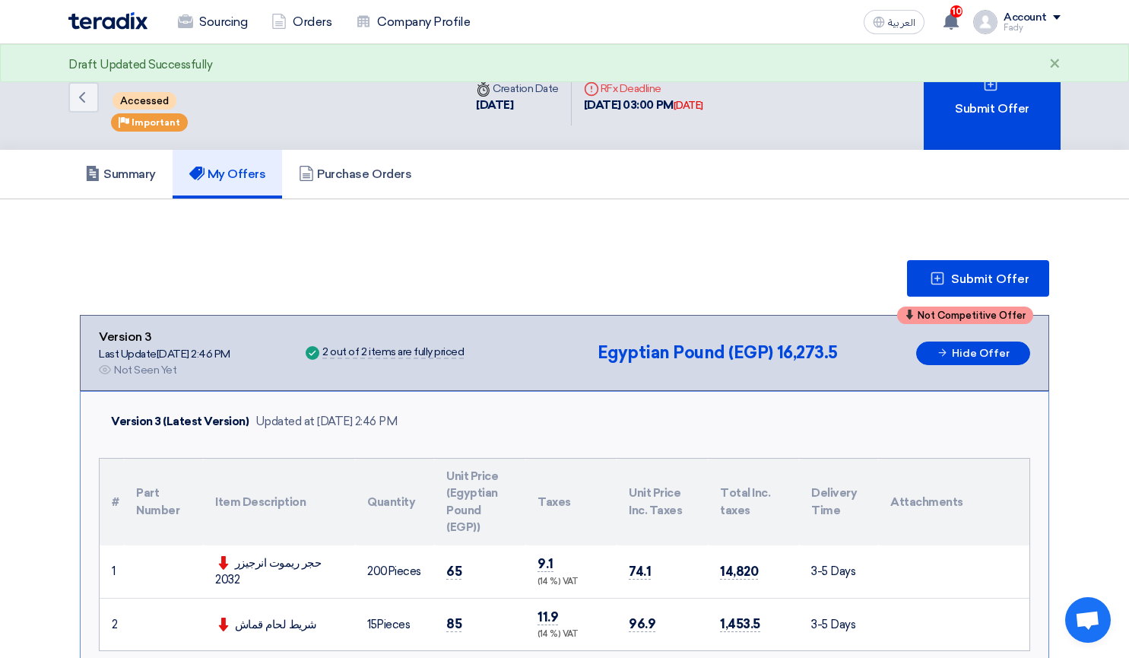
click at [135, 16] on img at bounding box center [107, 20] width 79 height 17
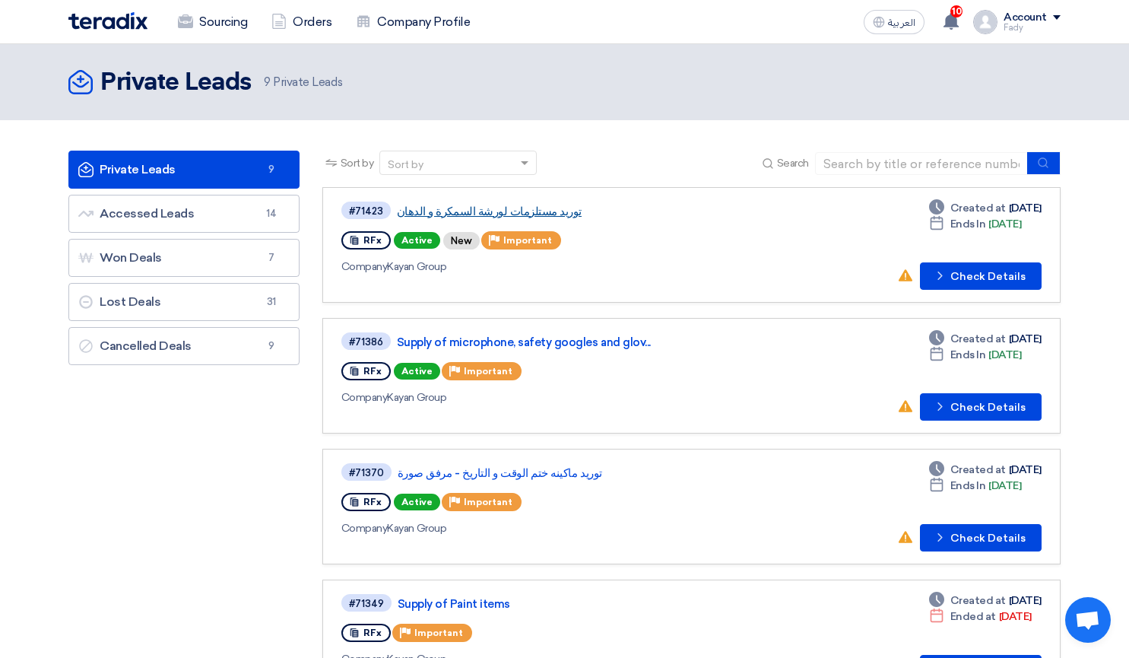
click at [508, 208] on link "توريد مستلزمات لورشة السمكرة و الدهان" at bounding box center [587, 211] width 380 height 14
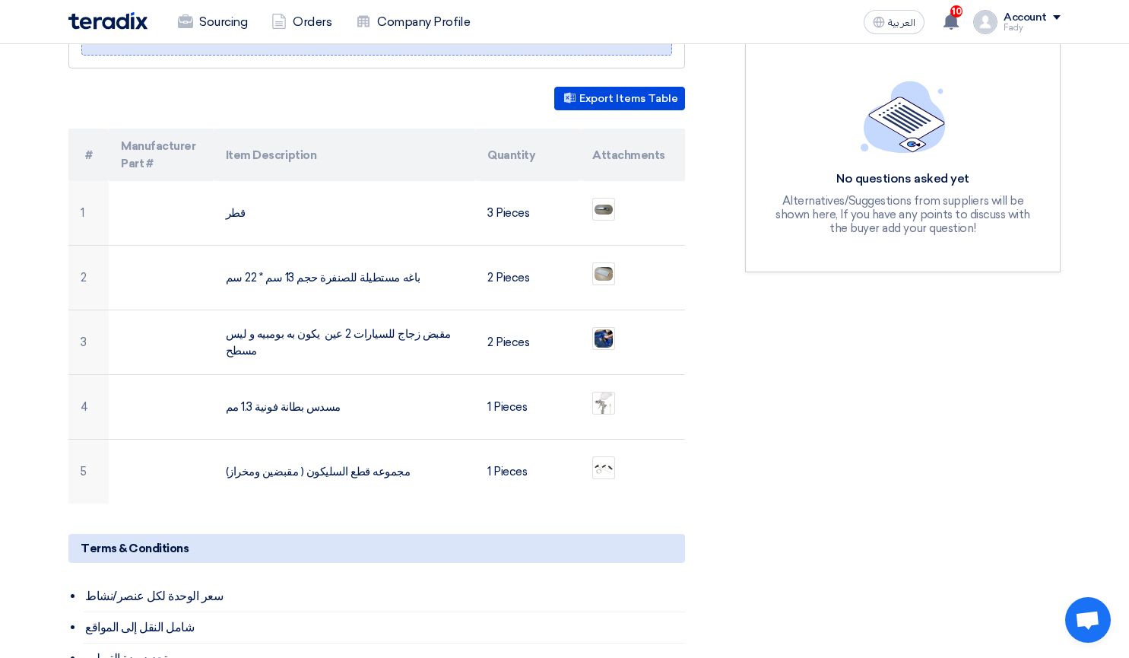
scroll to position [456, 0]
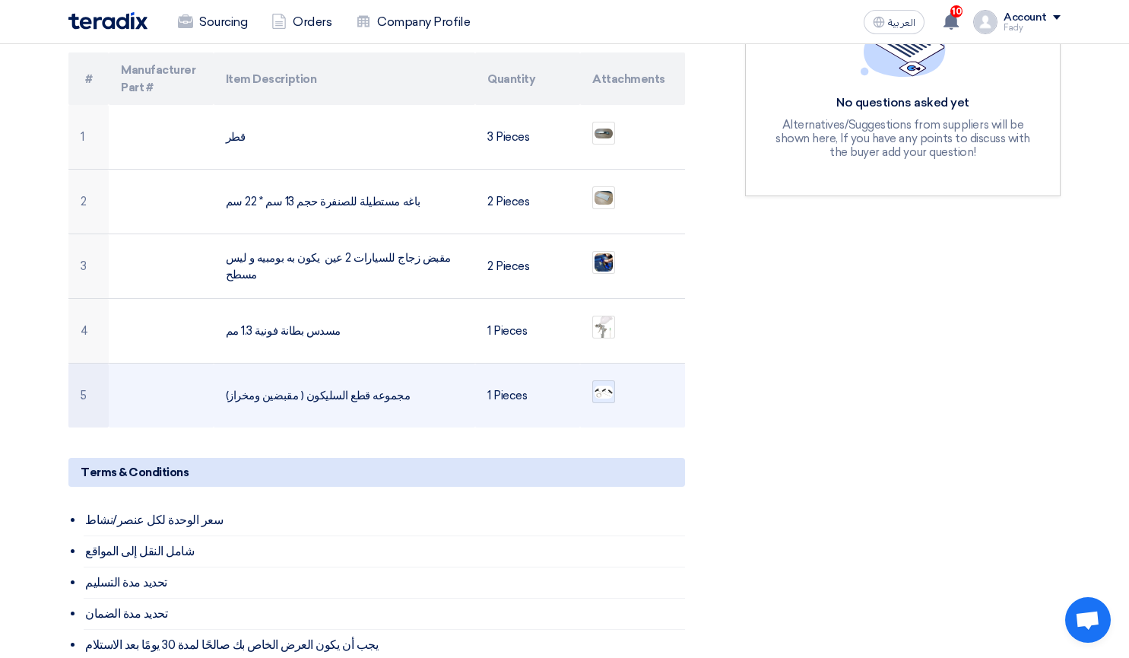
click at [610, 384] on img at bounding box center [603, 392] width 21 height 16
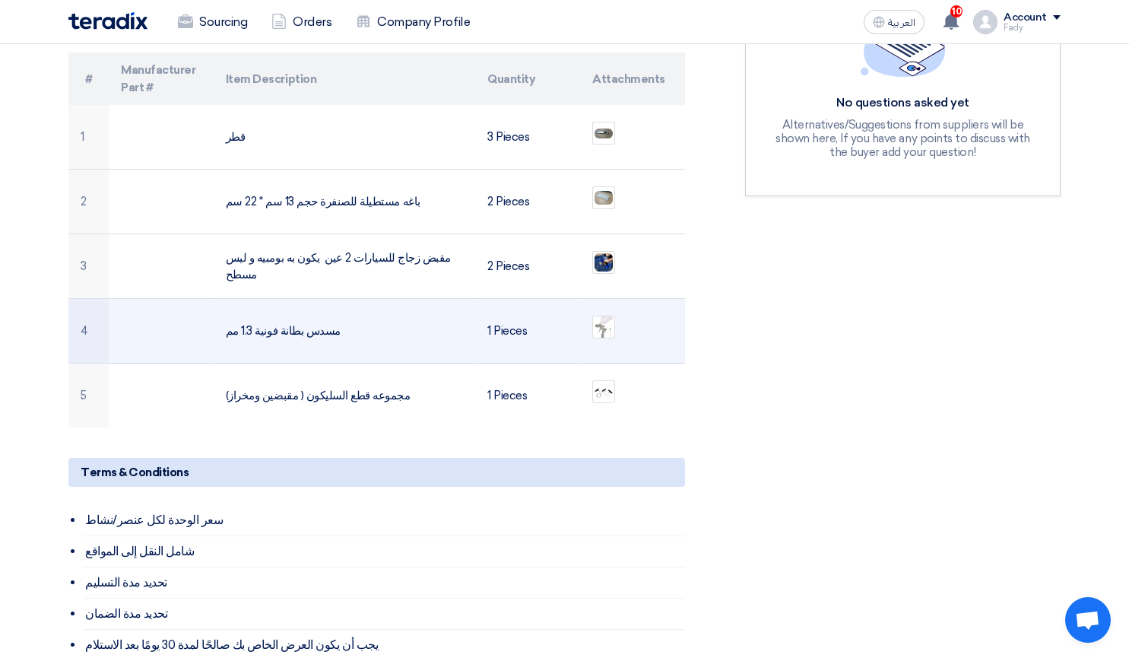
click at [602, 322] on ul at bounding box center [632, 327] width 81 height 38
click at [607, 314] on img at bounding box center [603, 327] width 21 height 34
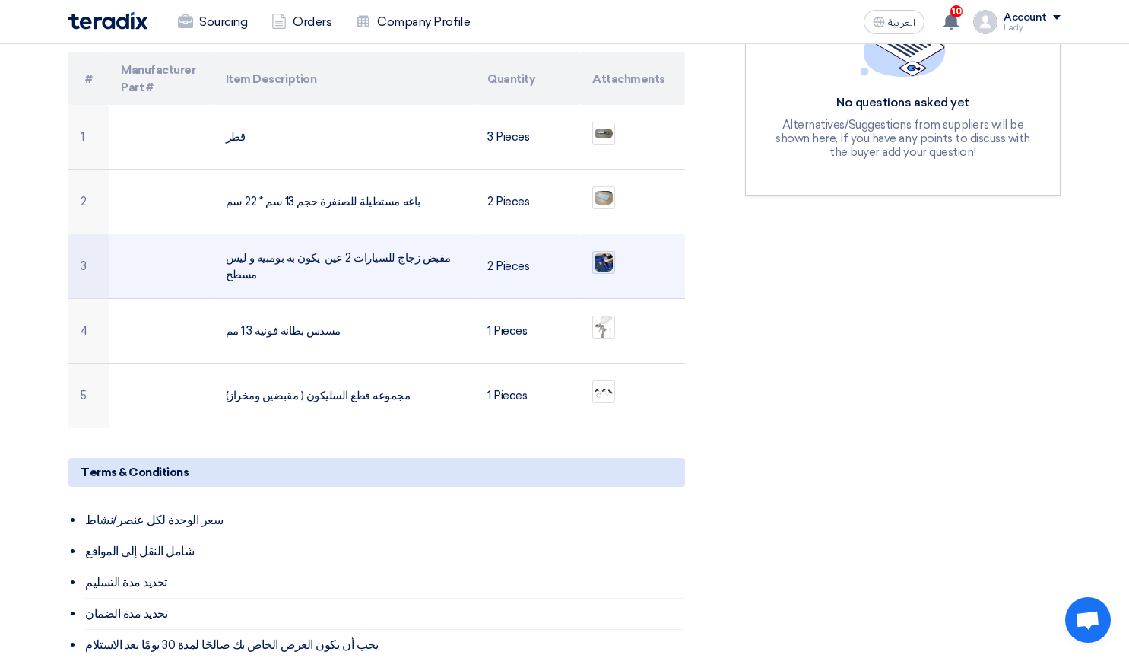
click at [604, 252] on img at bounding box center [603, 262] width 21 height 21
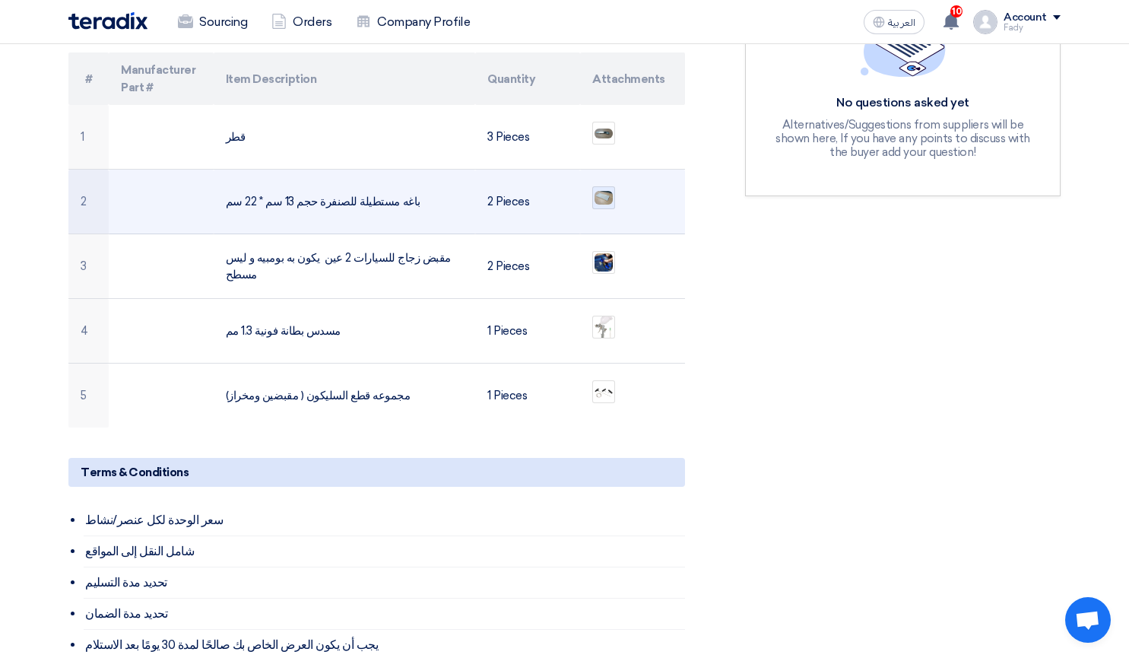
click at [613, 189] on img at bounding box center [603, 197] width 21 height 17
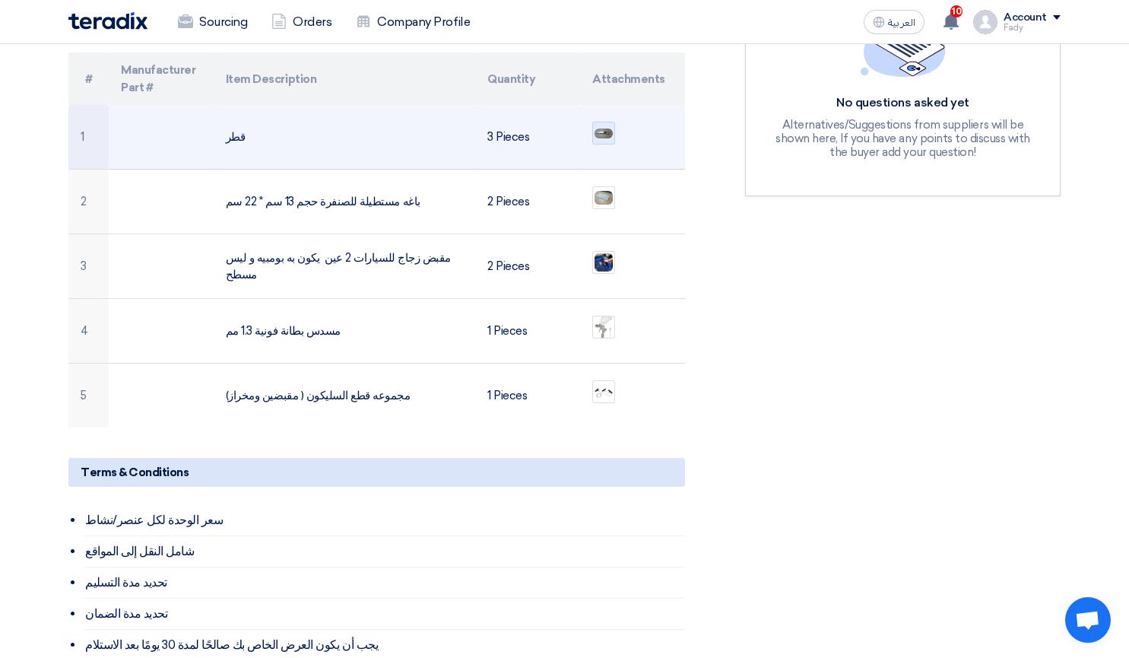
click at [604, 127] on img at bounding box center [603, 134] width 21 height 14
